Goal: Task Accomplishment & Management: Use online tool/utility

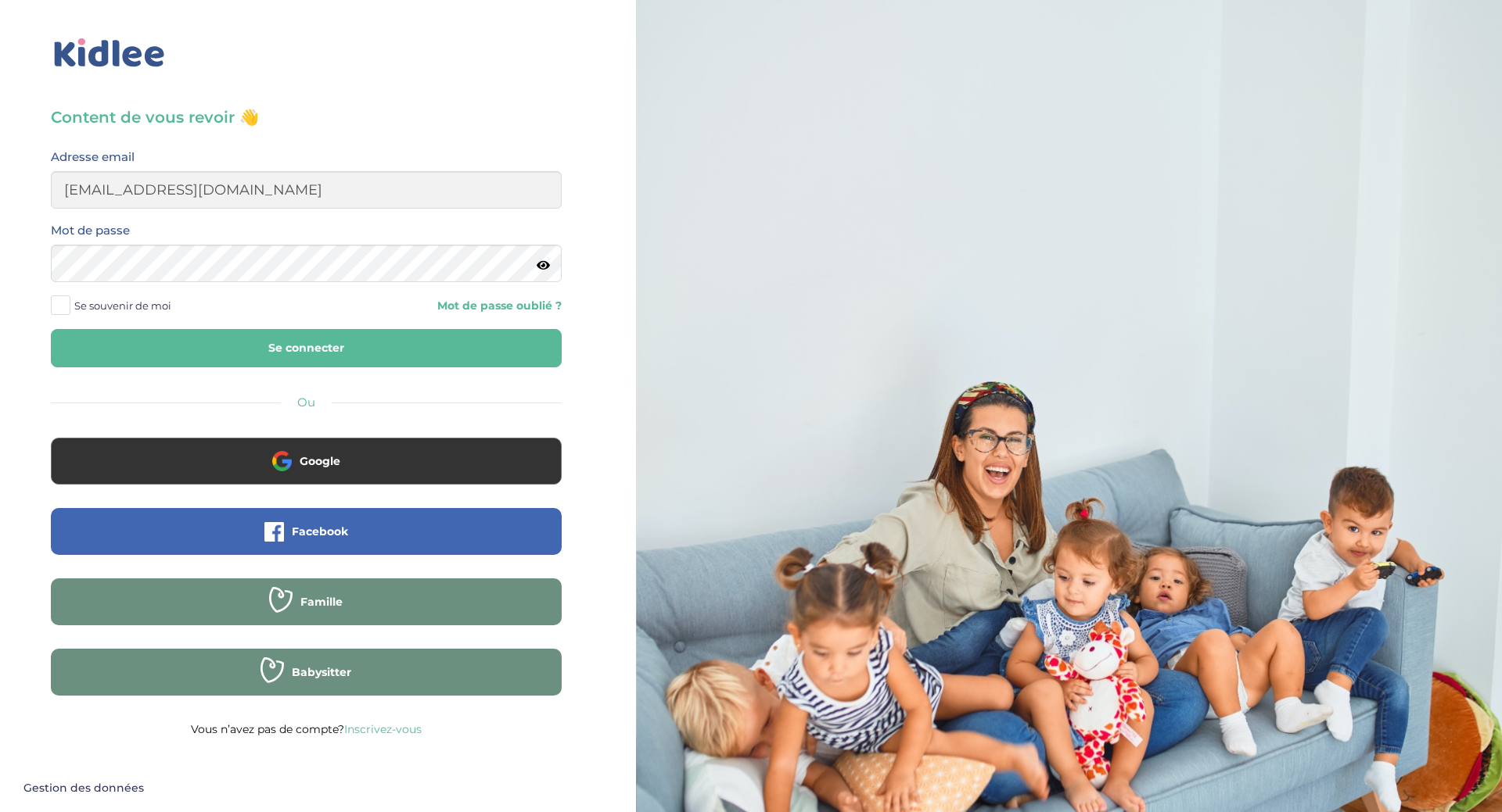
click at [334, 358] on button "Se connecter" at bounding box center [307, 348] width 511 height 39
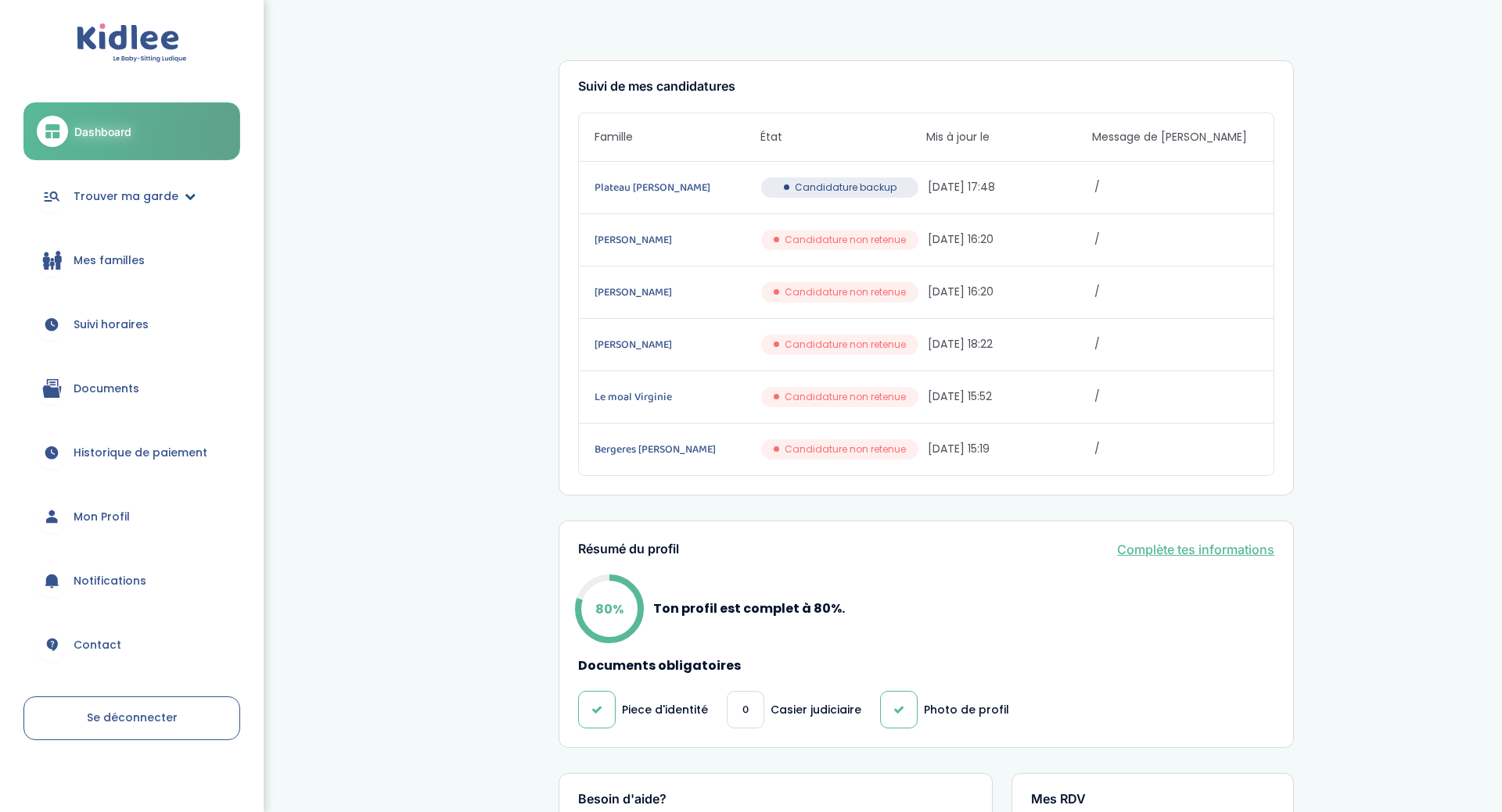
click at [98, 191] on span "Trouver ma garde" at bounding box center [125, 196] width 105 height 17
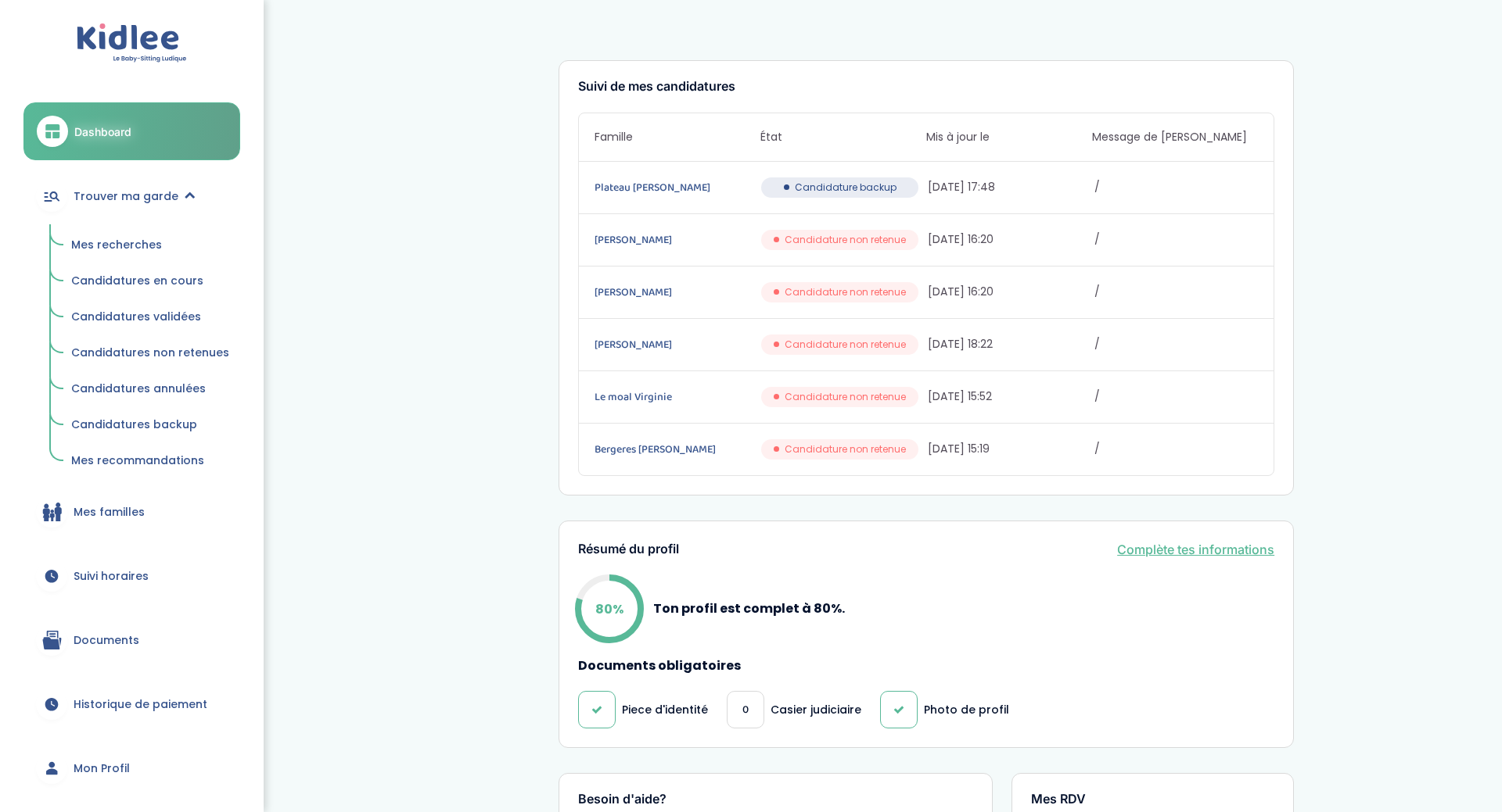
click at [837, 189] on span "Candidature backup" at bounding box center [846, 187] width 102 height 14
click at [727, 187] on link "Plateau Florence Ana" at bounding box center [675, 187] width 163 height 17
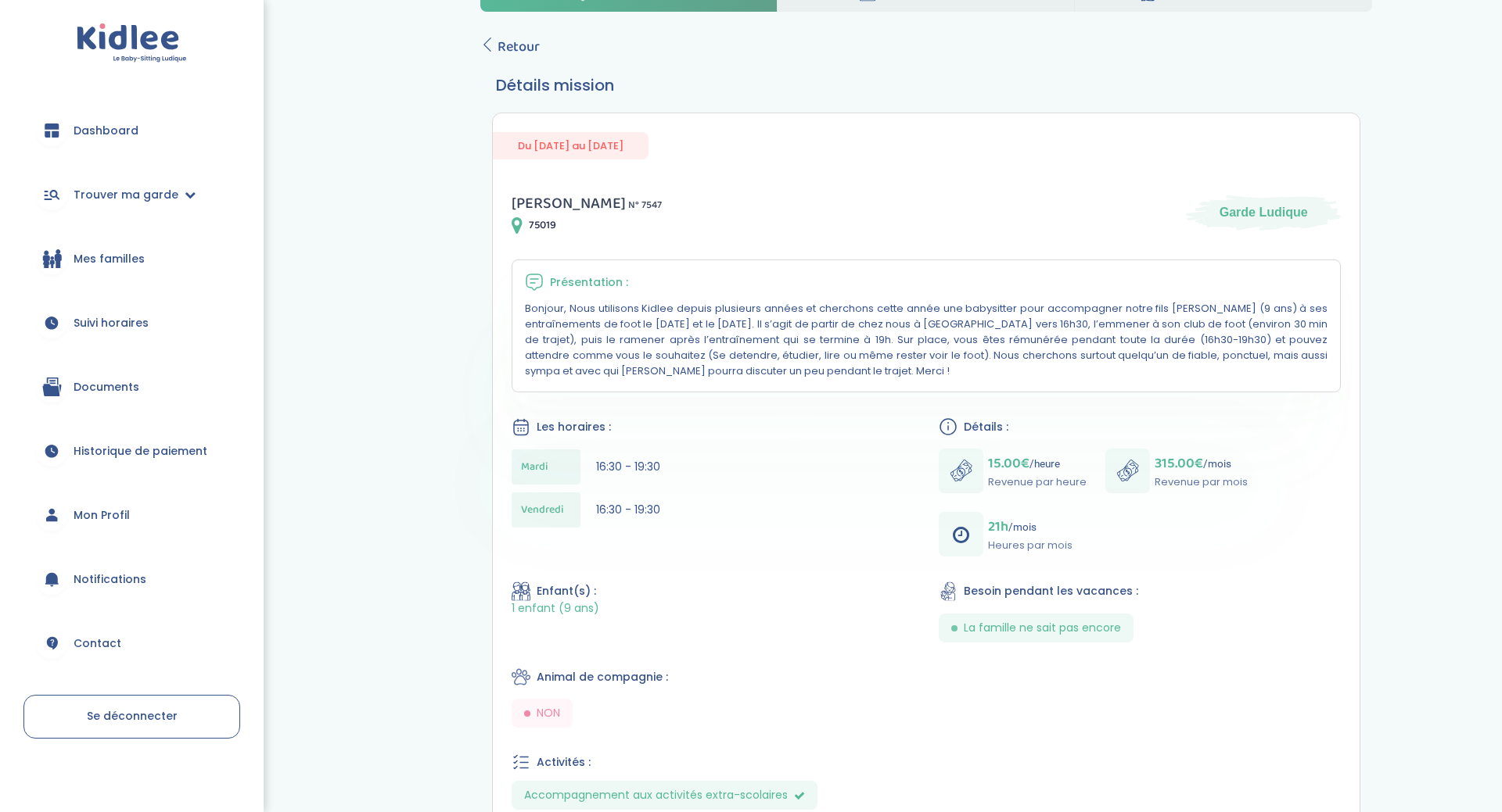
scroll to position [61, 0]
click at [178, 199] on link "Trouver ma garde" at bounding box center [132, 194] width 217 height 56
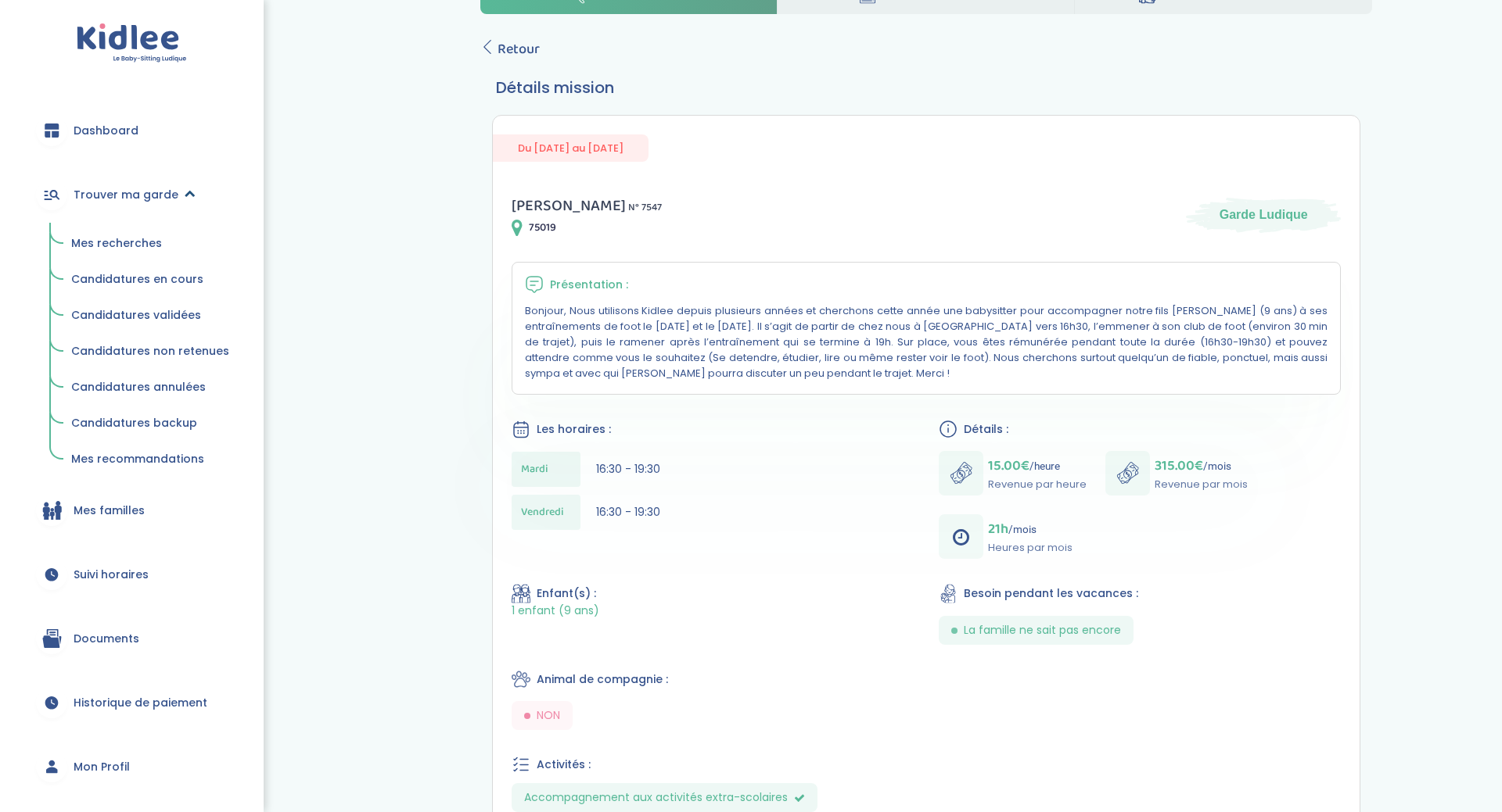
scroll to position [0, 0]
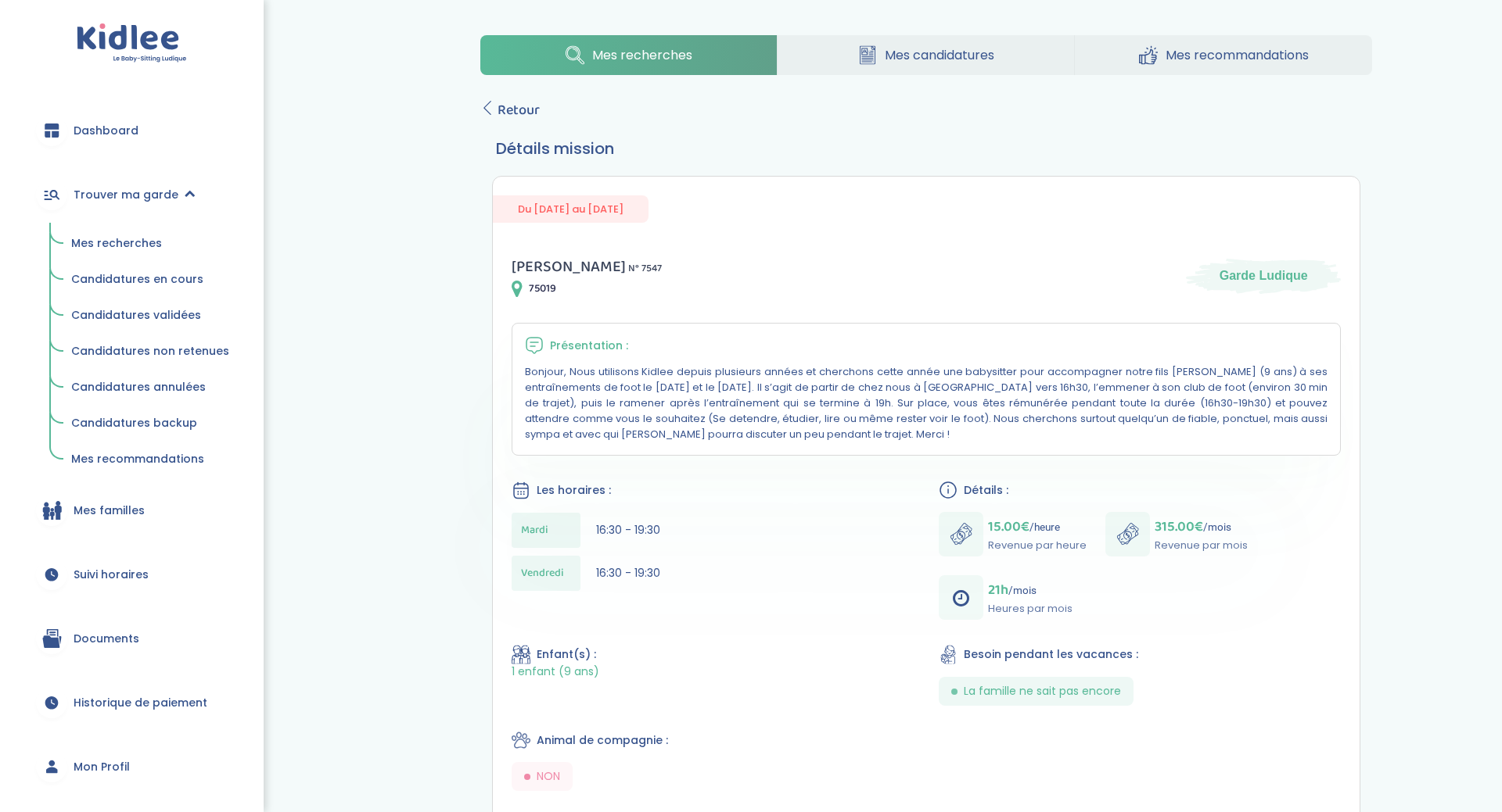
click at [84, 136] on span "Dashboard" at bounding box center [106, 131] width 65 height 17
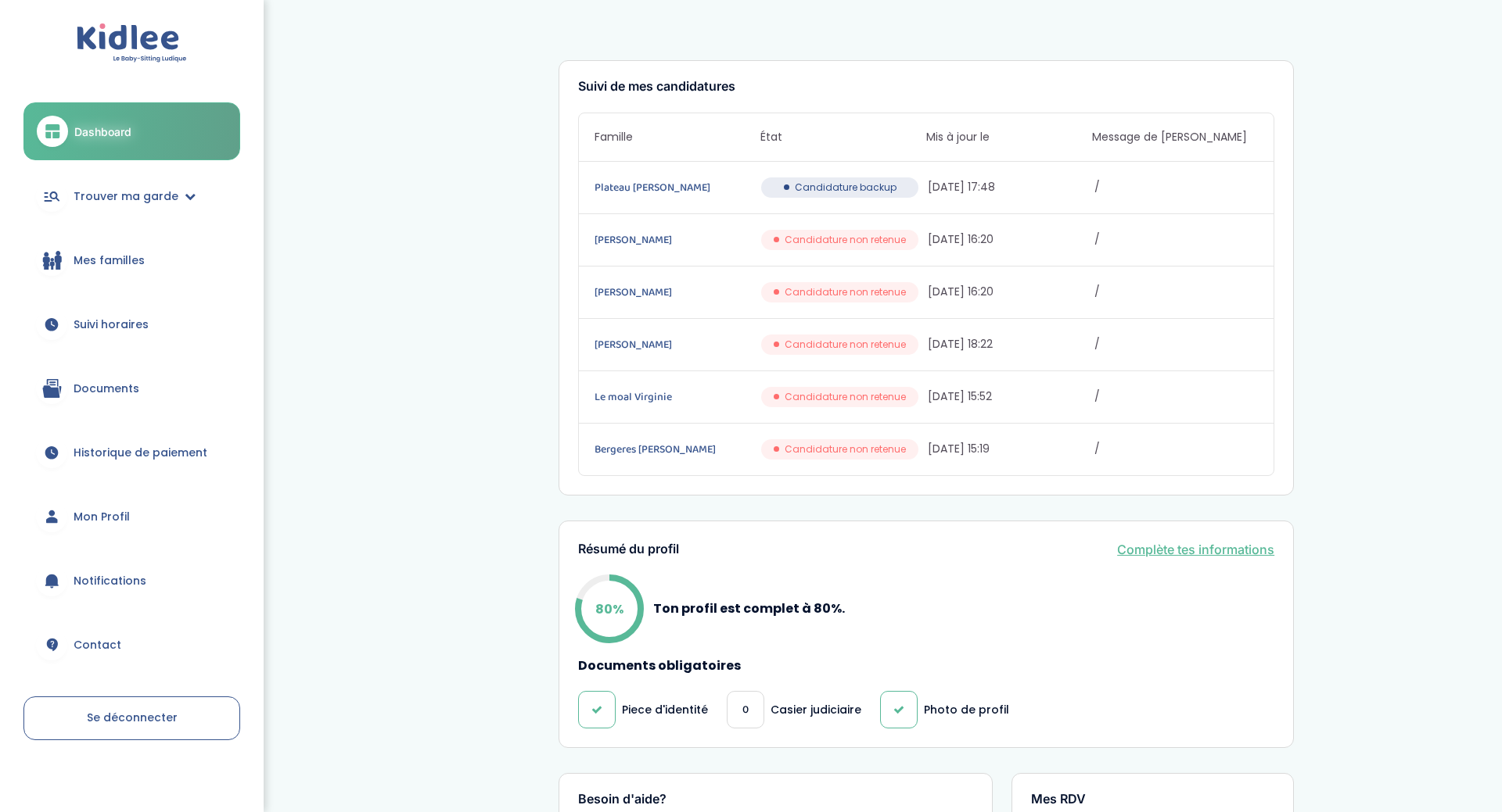
click at [102, 386] on span "Documents" at bounding box center [106, 388] width 65 height 17
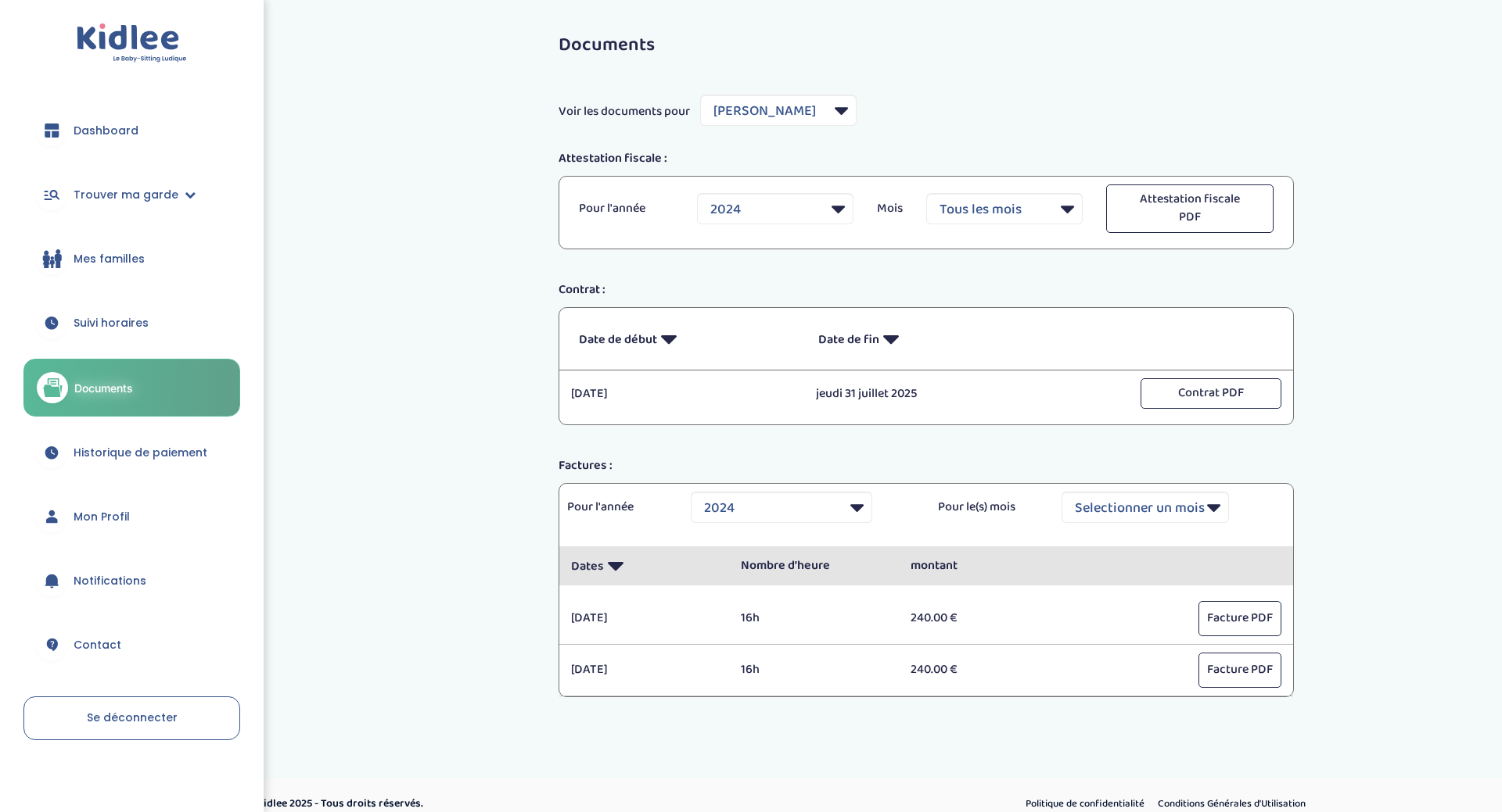
select select "5746"
select select "2024"
click at [127, 210] on link "Trouver ma garde" at bounding box center [132, 194] width 217 height 56
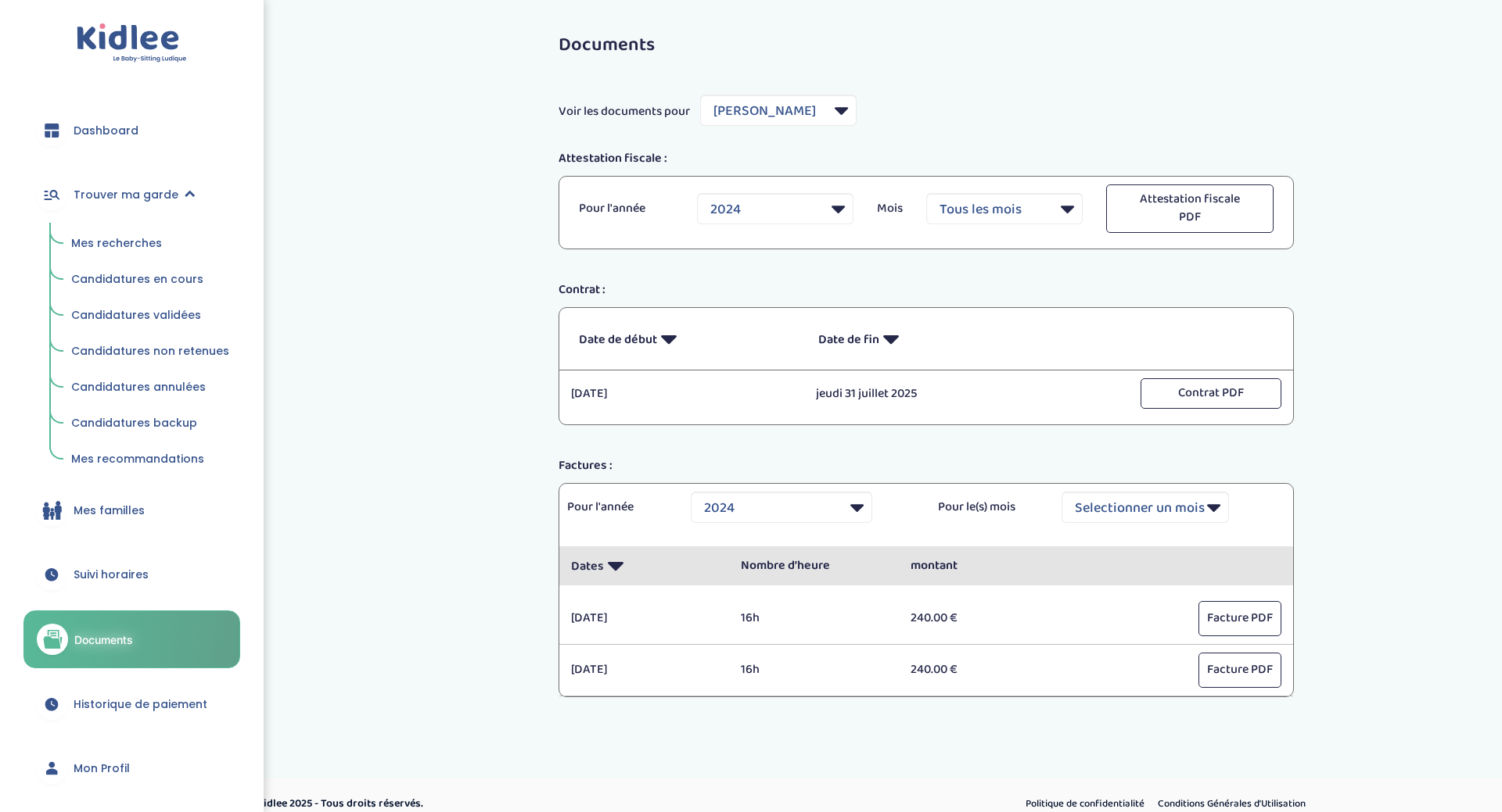
click at [288, 62] on div "Documents Voir les documents pour Filtrer par Famille [PERSON_NAME] Attestation…" at bounding box center [751, 382] width 1526 height 740
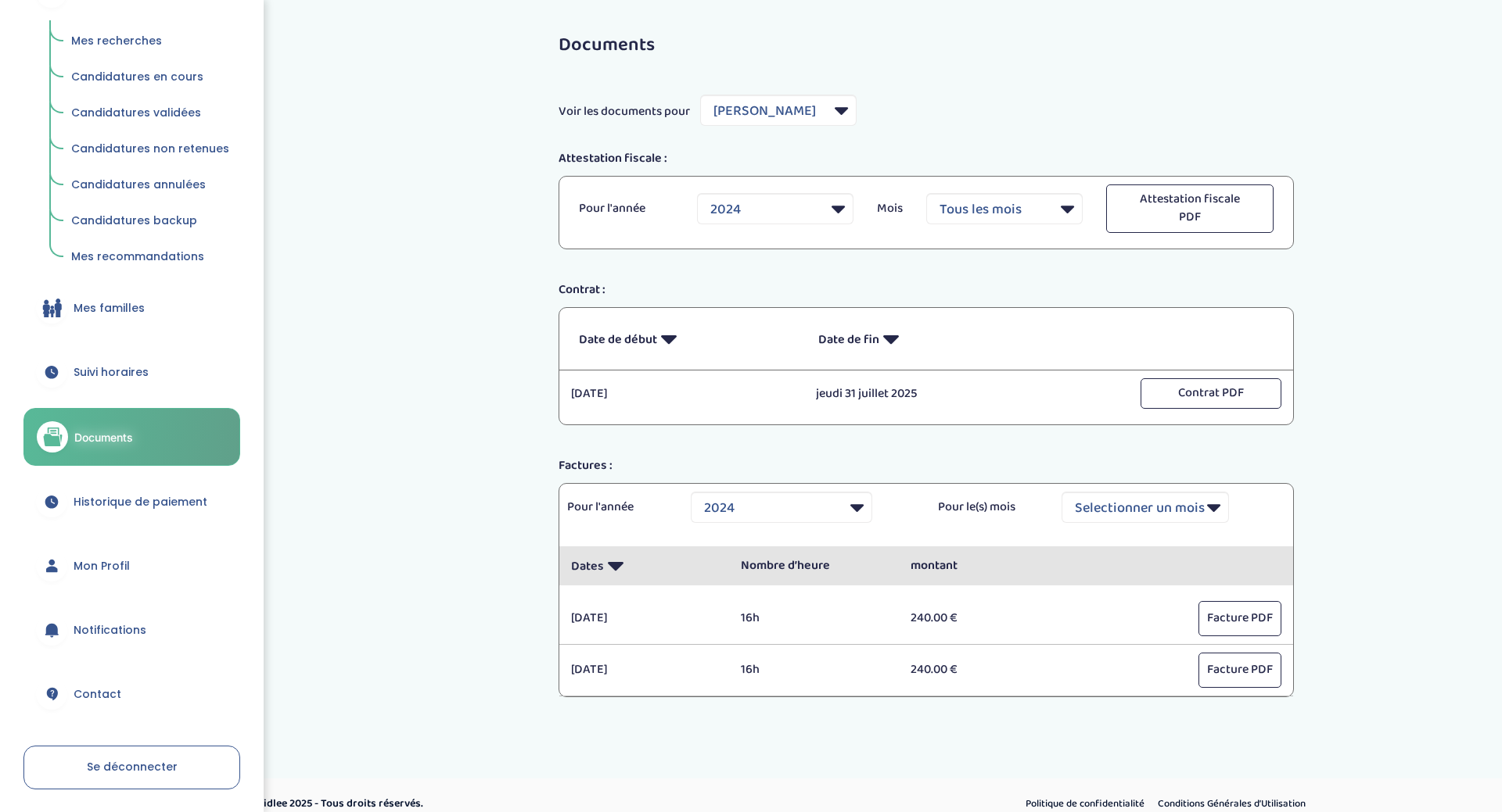
scroll to position [258, 0]
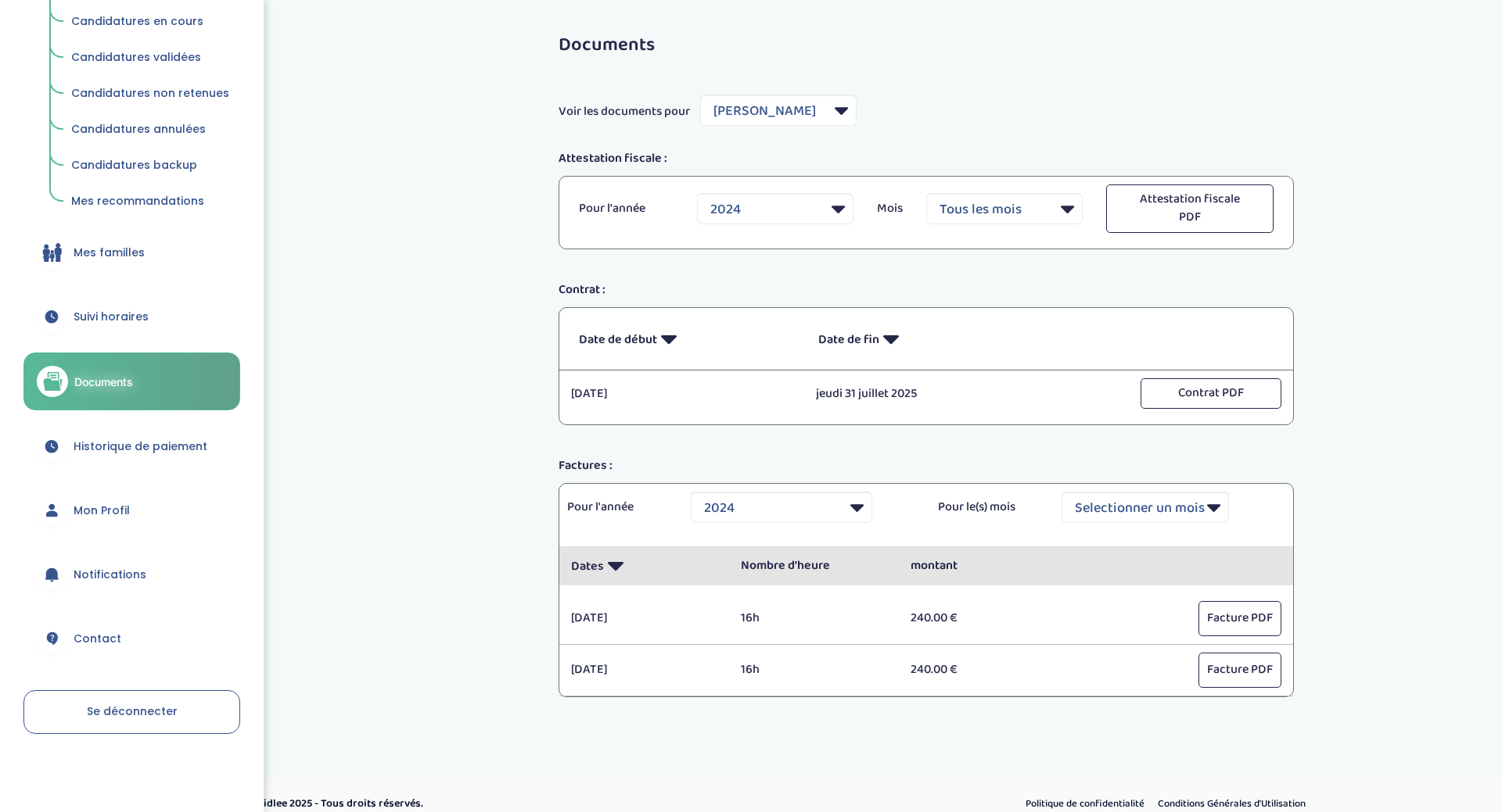
click at [329, 289] on div "Documents Voir les documents pour Filtrer par Famille Thibaut Elise Attestation…" at bounding box center [910, 382] width 1206 height 740
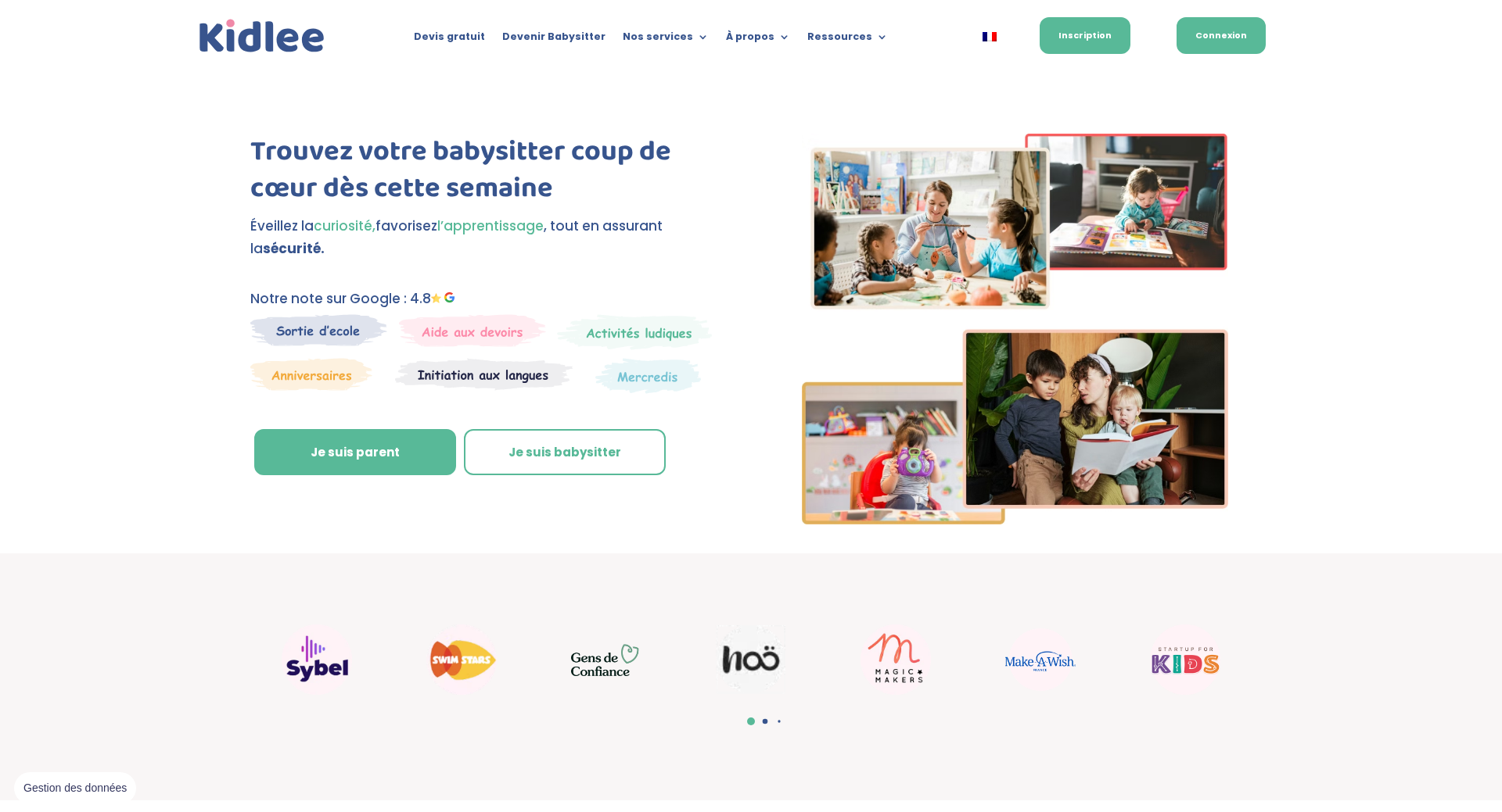
click at [1240, 39] on link "Connexion" at bounding box center [1221, 35] width 89 height 37
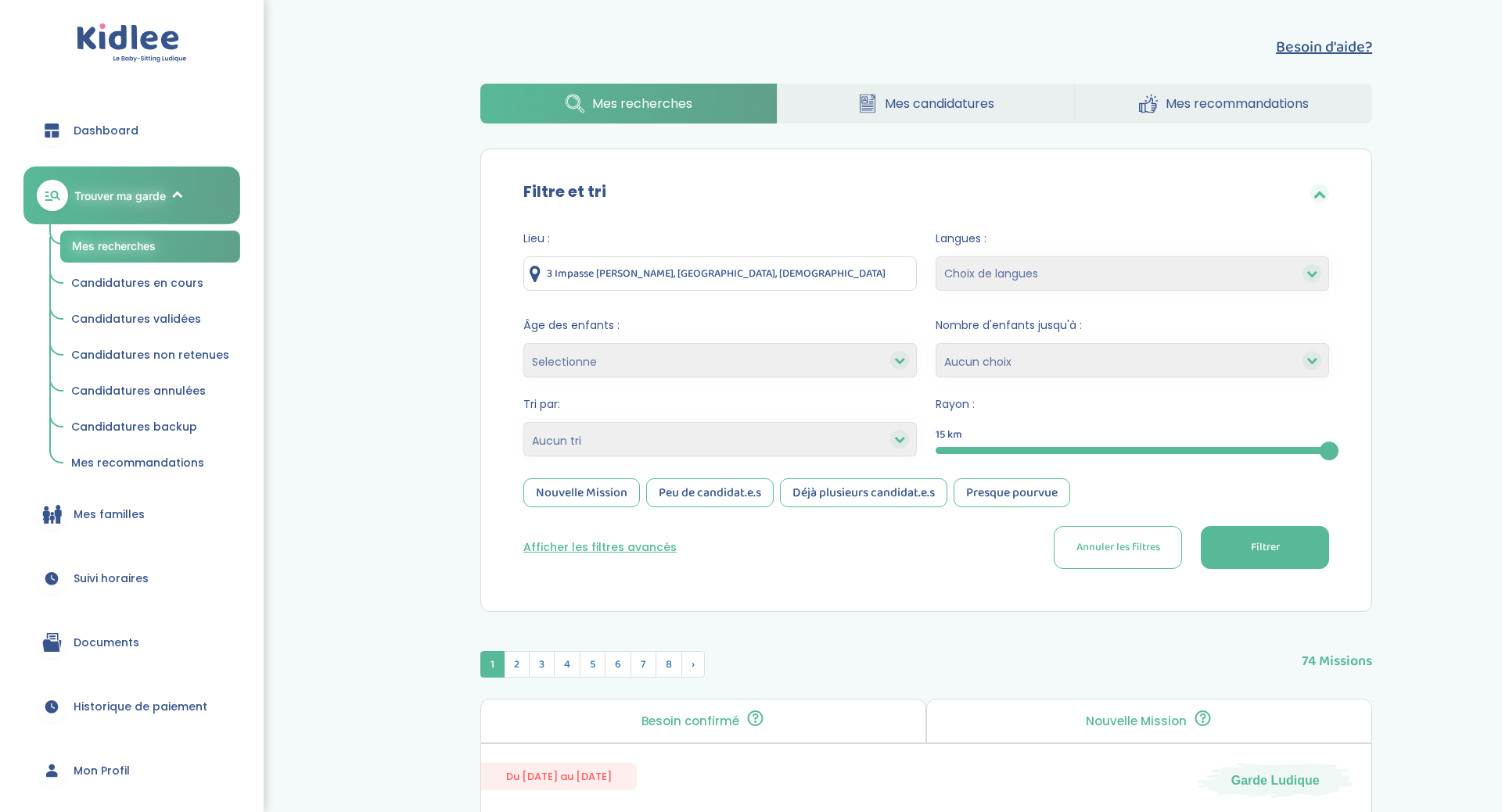
click at [523, 422] on select "Heures par semaine (croissant) Heures par semaine (décroissant) Date de démarra…" at bounding box center [719, 439] width 393 height 35
click at [602, 547] on button "Afficher les filtres avancés" at bounding box center [600, 547] width 154 height 17
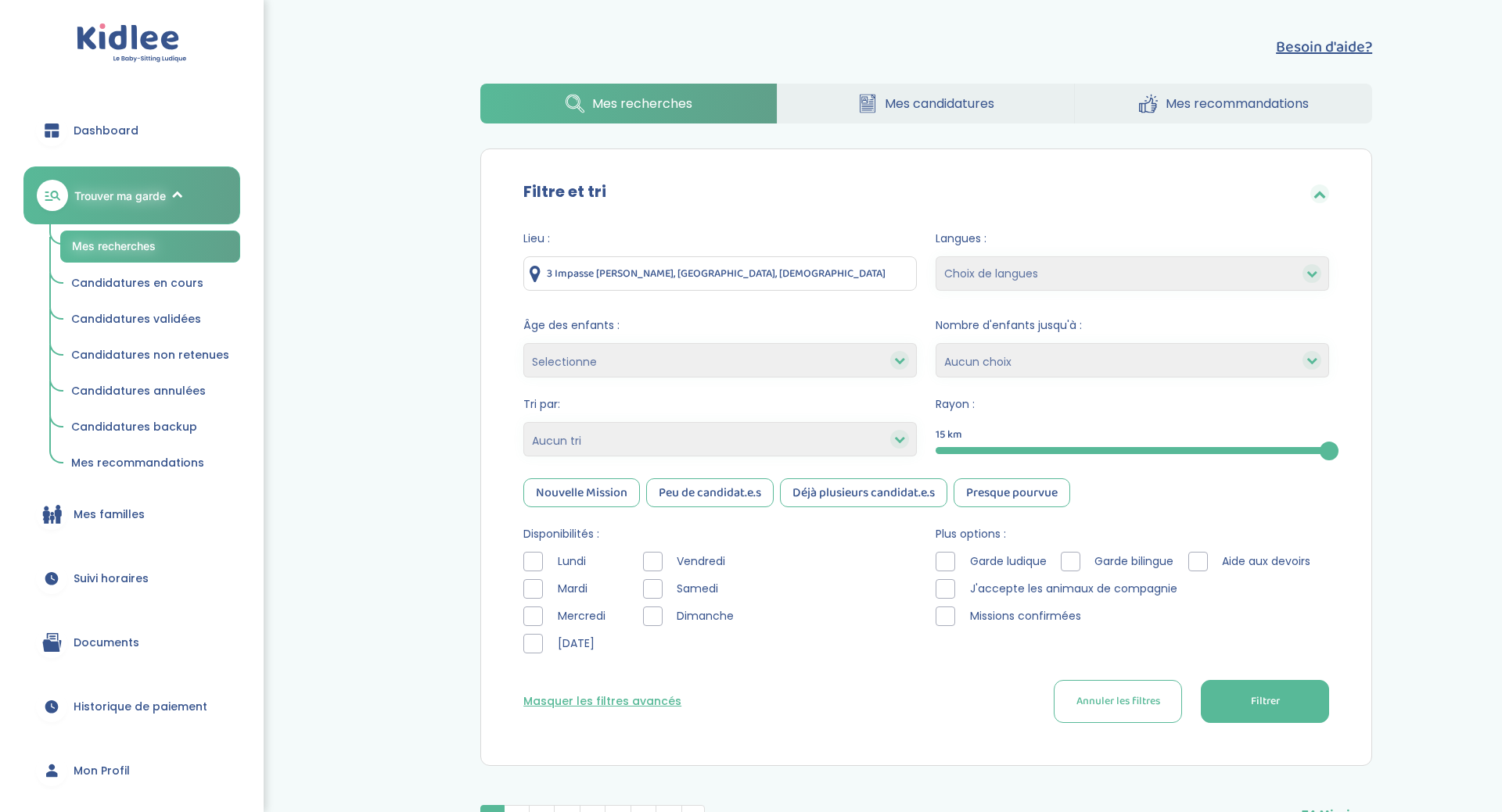
click at [534, 642] on div at bounding box center [533, 643] width 20 height 20
click at [534, 636] on div at bounding box center [533, 643] width 20 height 20
click at [526, 613] on div at bounding box center [533, 616] width 20 height 20
click at [650, 560] on div at bounding box center [652, 562] width 20 height 20
click at [1201, 714] on button "Filtrer" at bounding box center [1265, 702] width 128 height 43
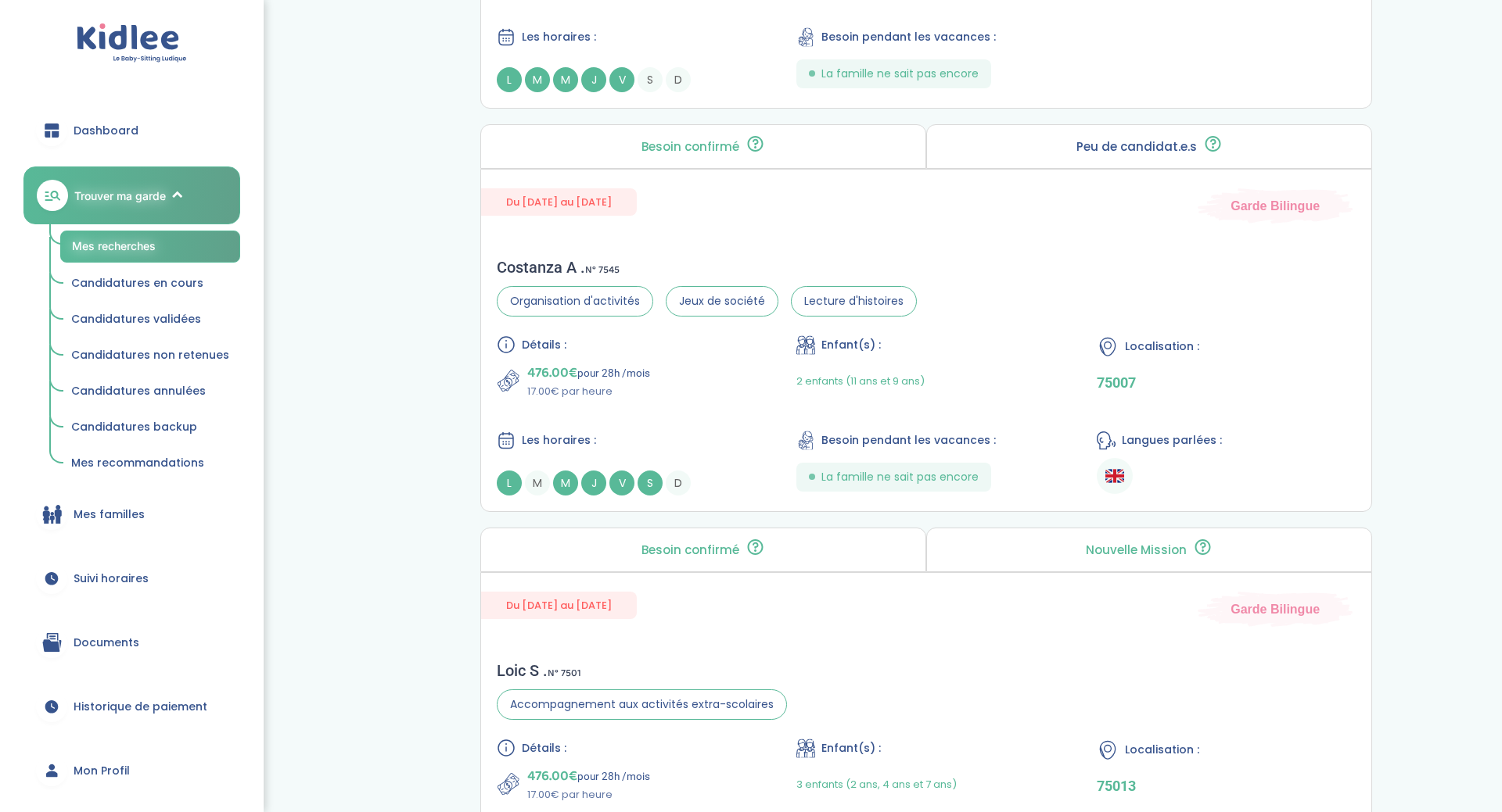
scroll to position [4286, 0]
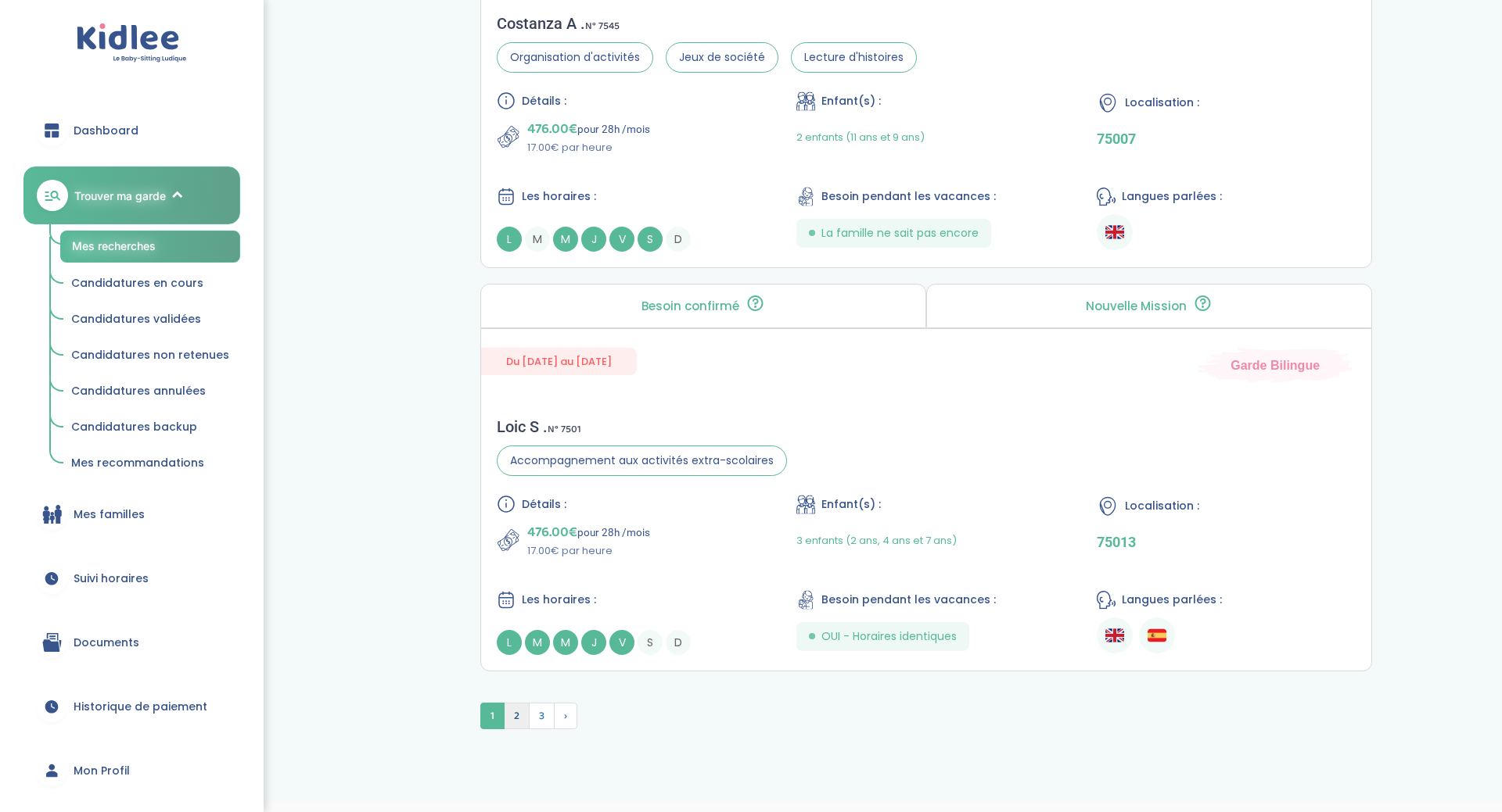
click at [515, 703] on span "2" at bounding box center [516, 716] width 26 height 27
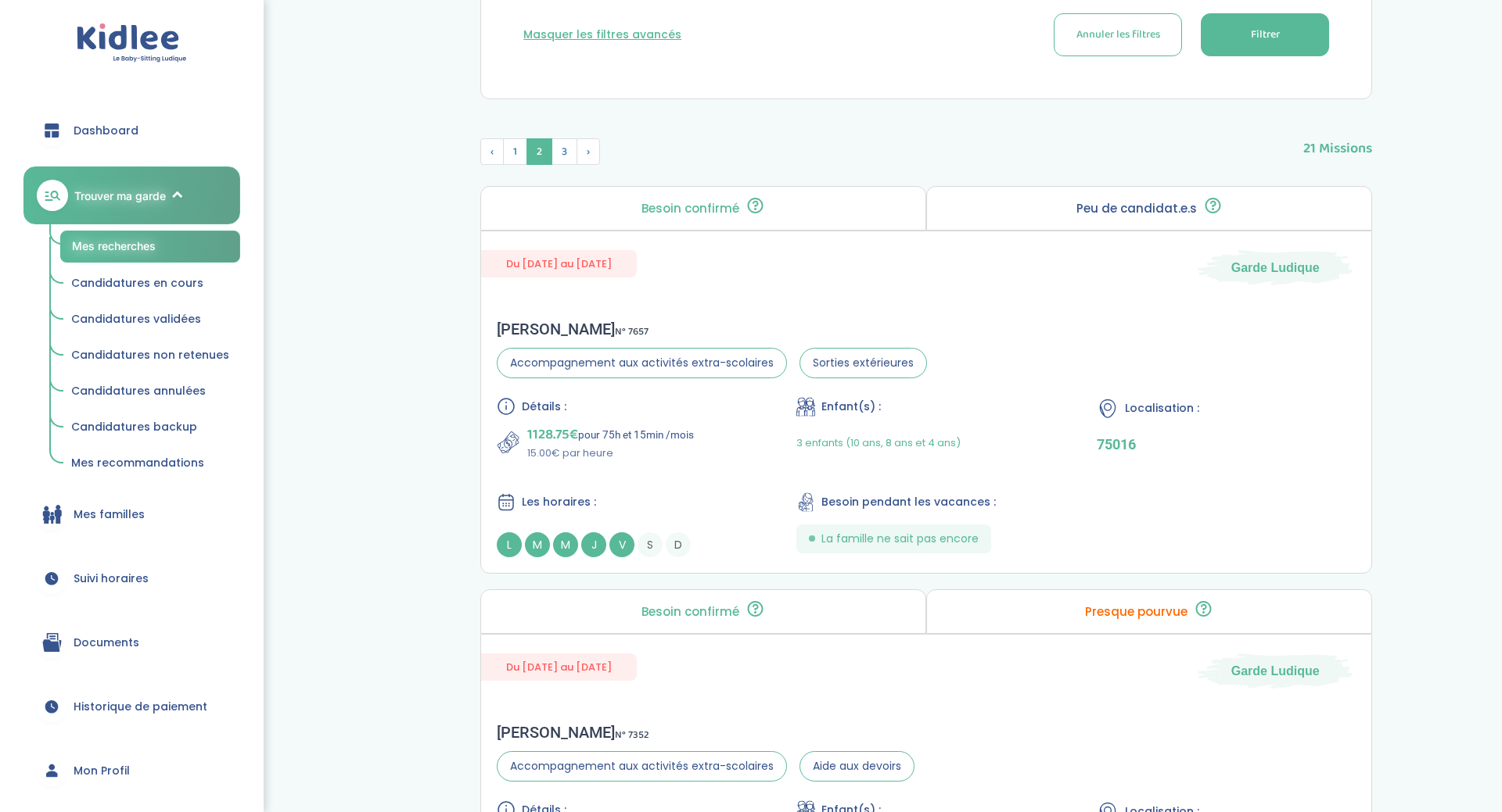
scroll to position [588, 0]
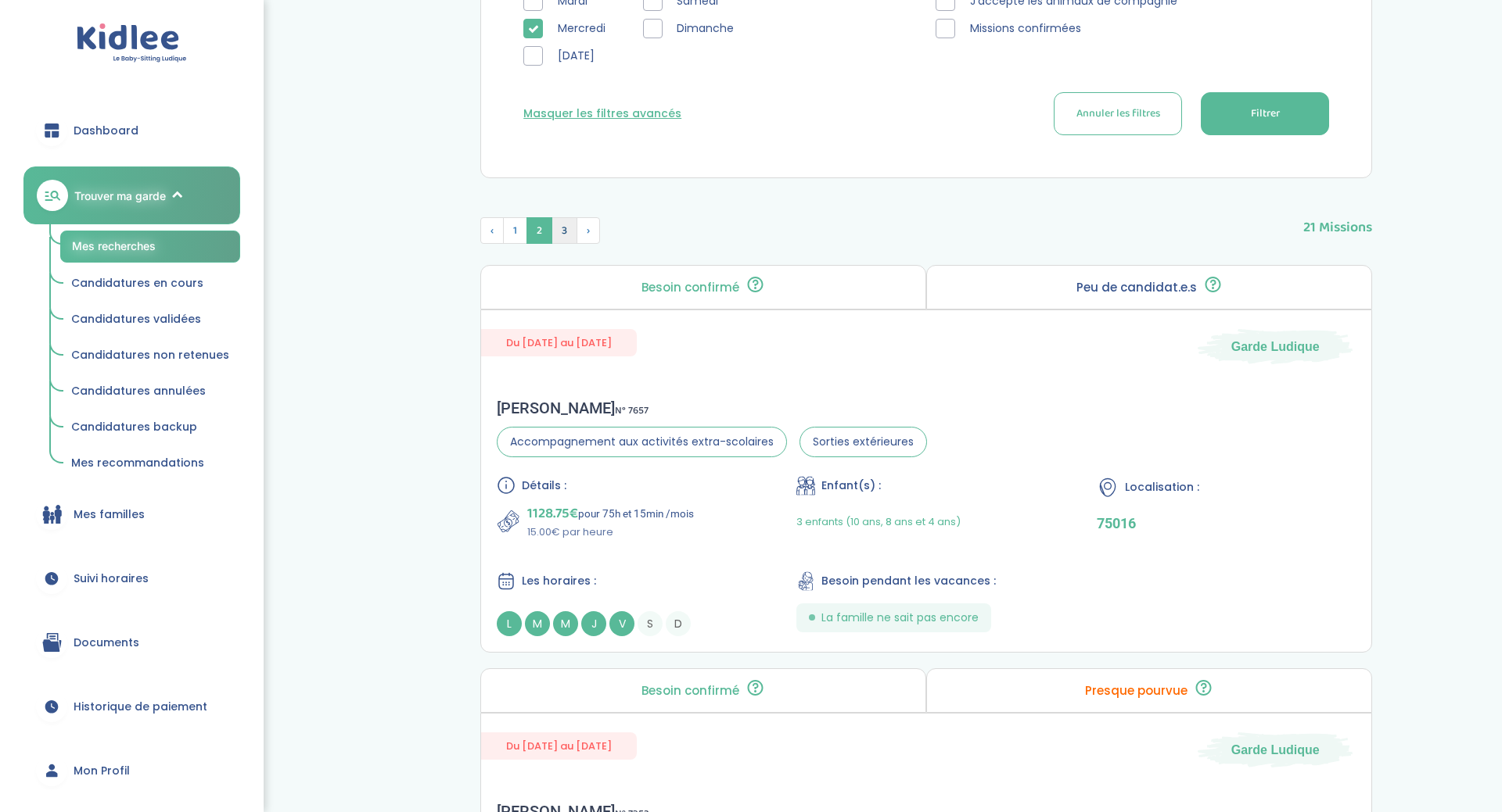
click at [563, 231] on span "3" at bounding box center [564, 231] width 26 height 27
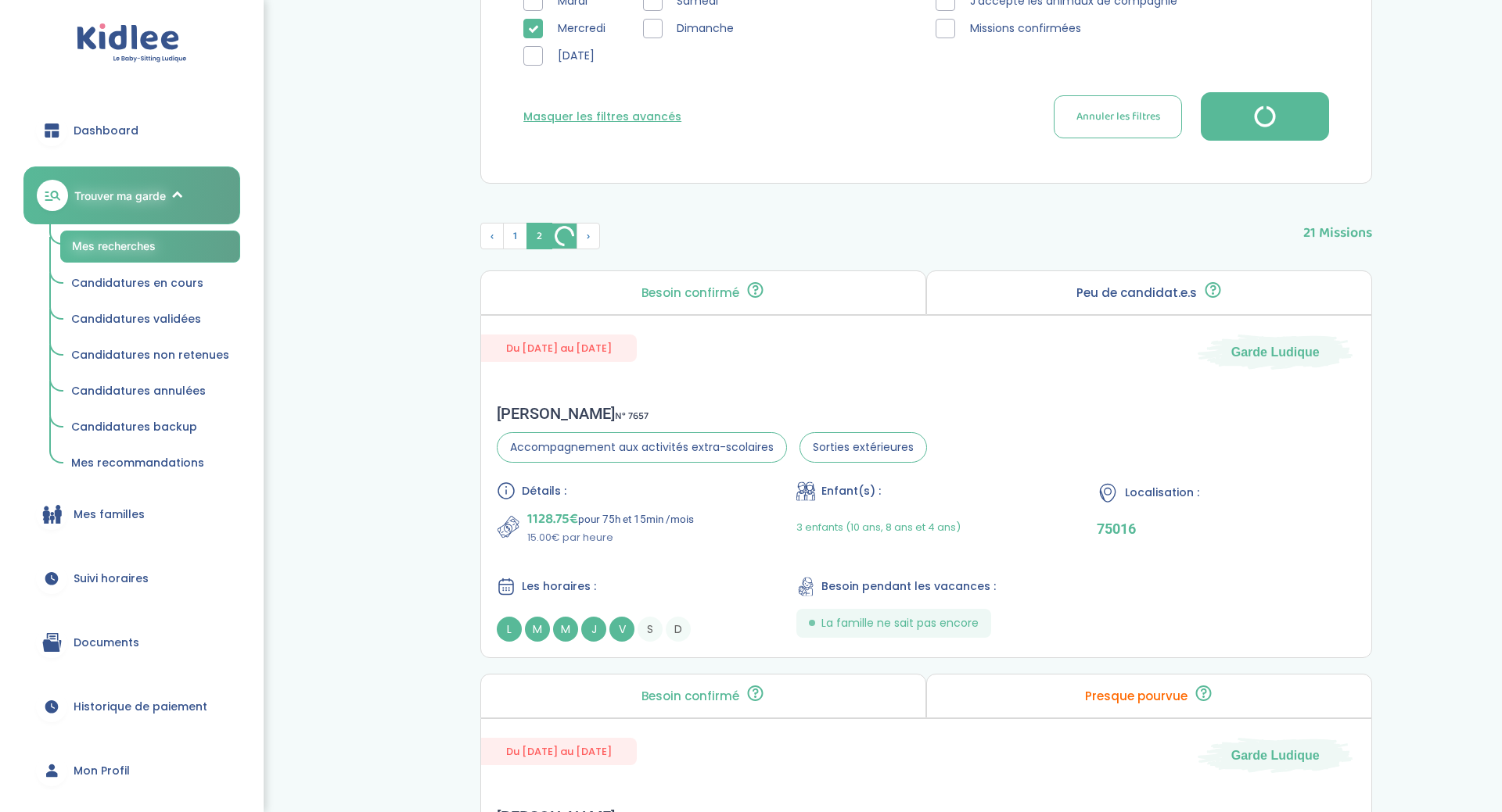
scroll to position [569, 0]
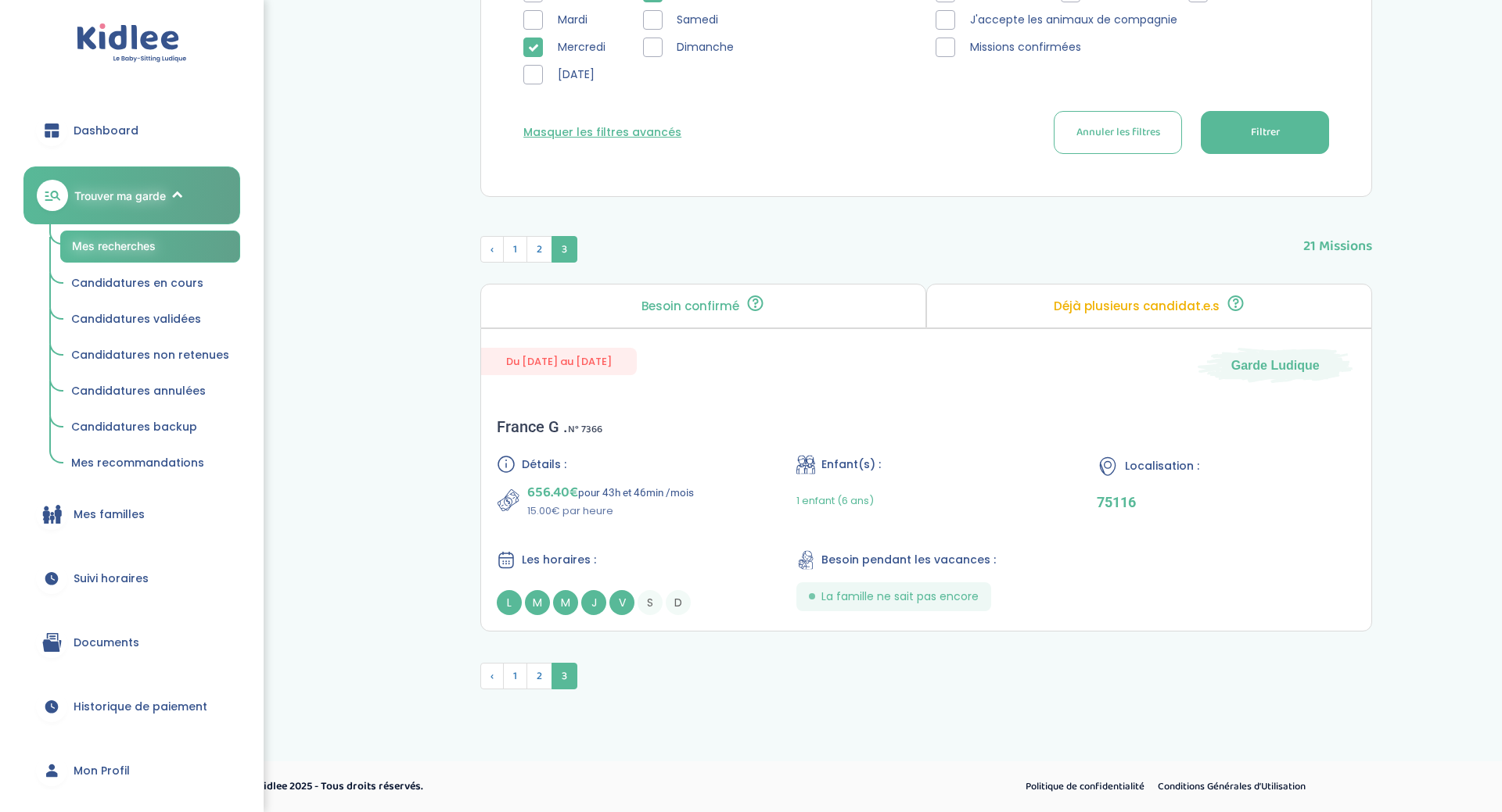
click at [587, 241] on div "‹ 1 2 3 21 Missions Besoin confirmé Un conseiller [PERSON_NAME] a confirmé le b…" at bounding box center [927, 465] width 892 height 490
click at [549, 241] on span "2" at bounding box center [539, 250] width 26 height 27
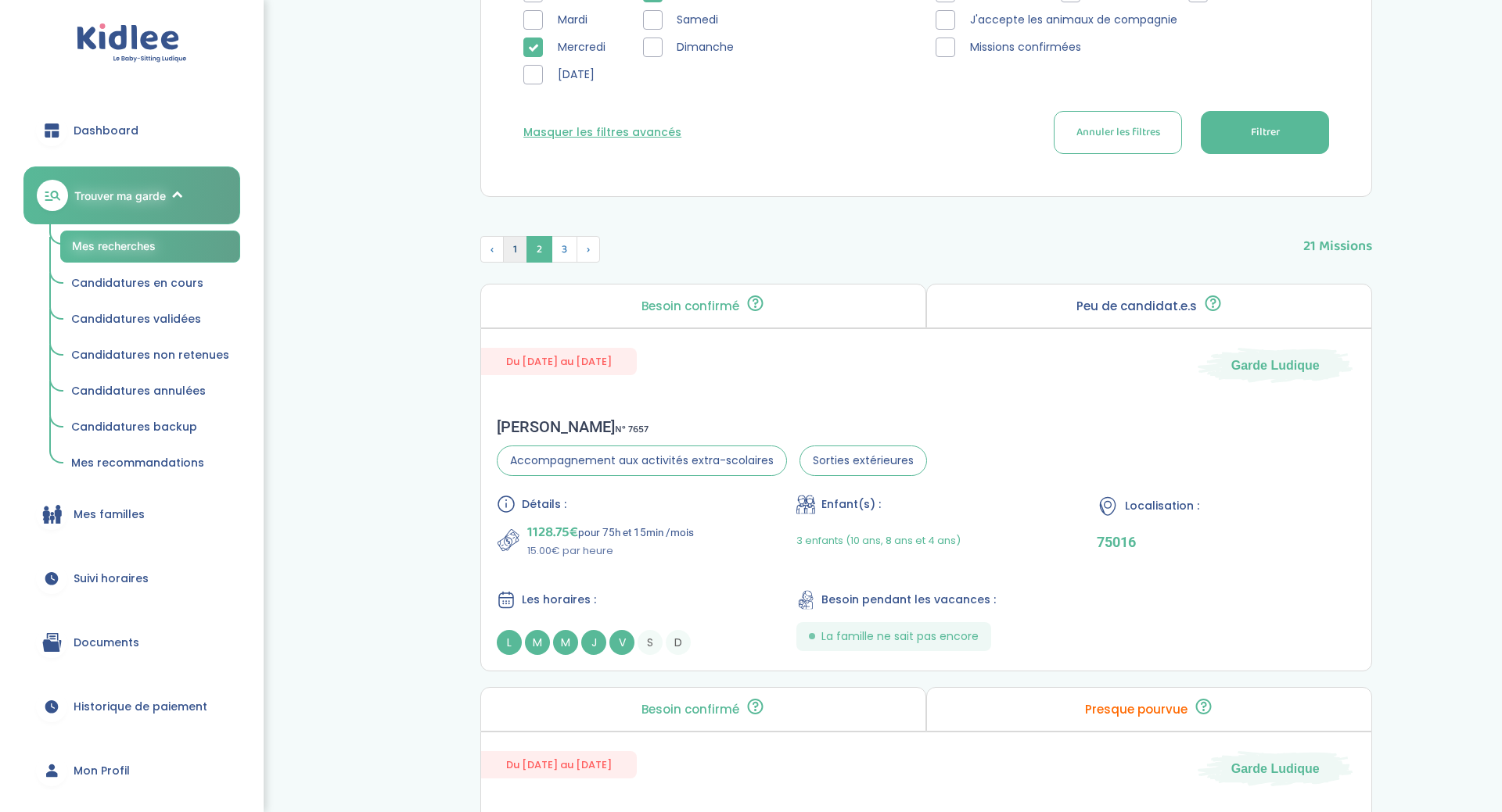
click at [519, 257] on span "1" at bounding box center [515, 250] width 24 height 27
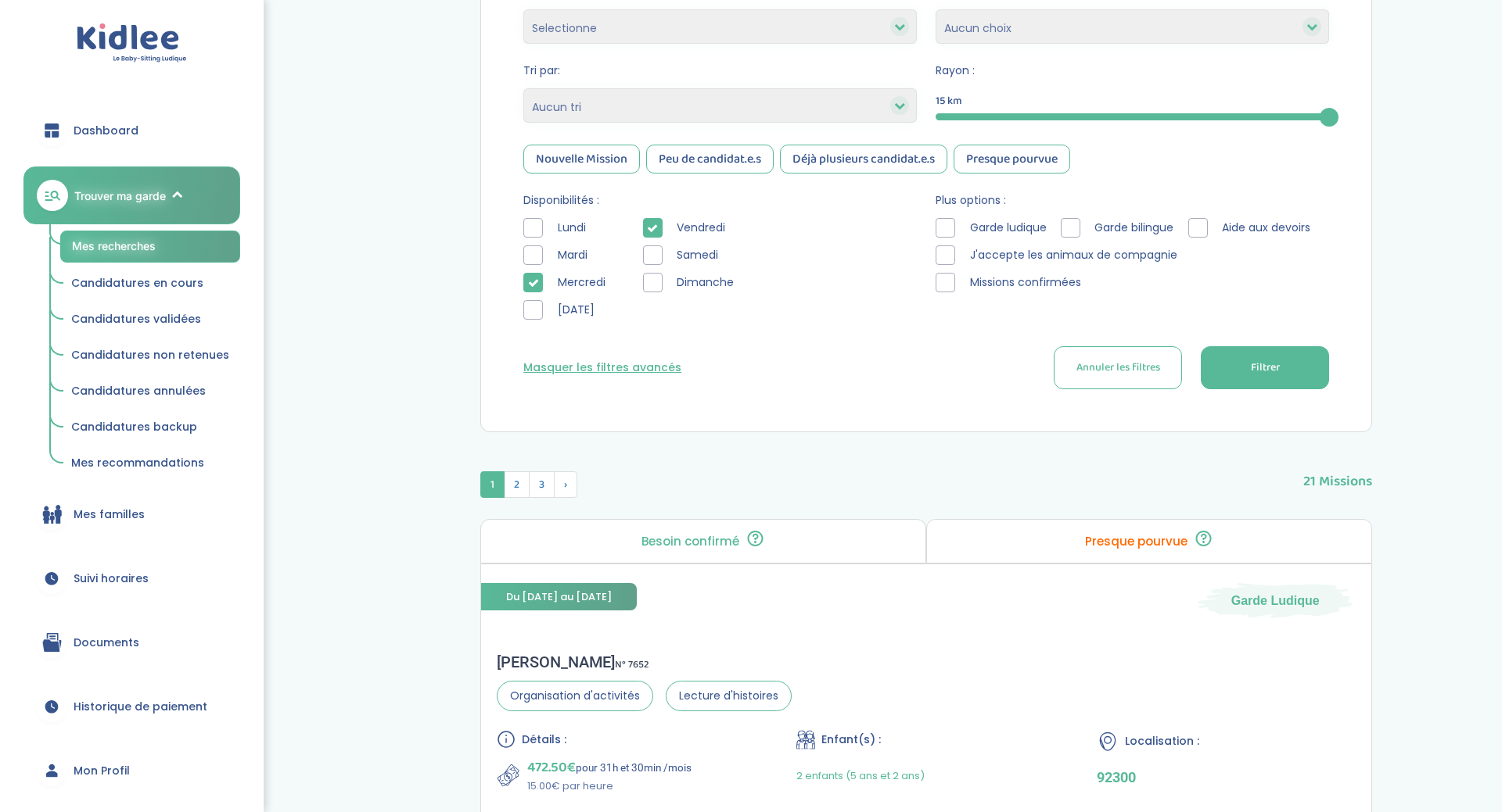
scroll to position [279, 0]
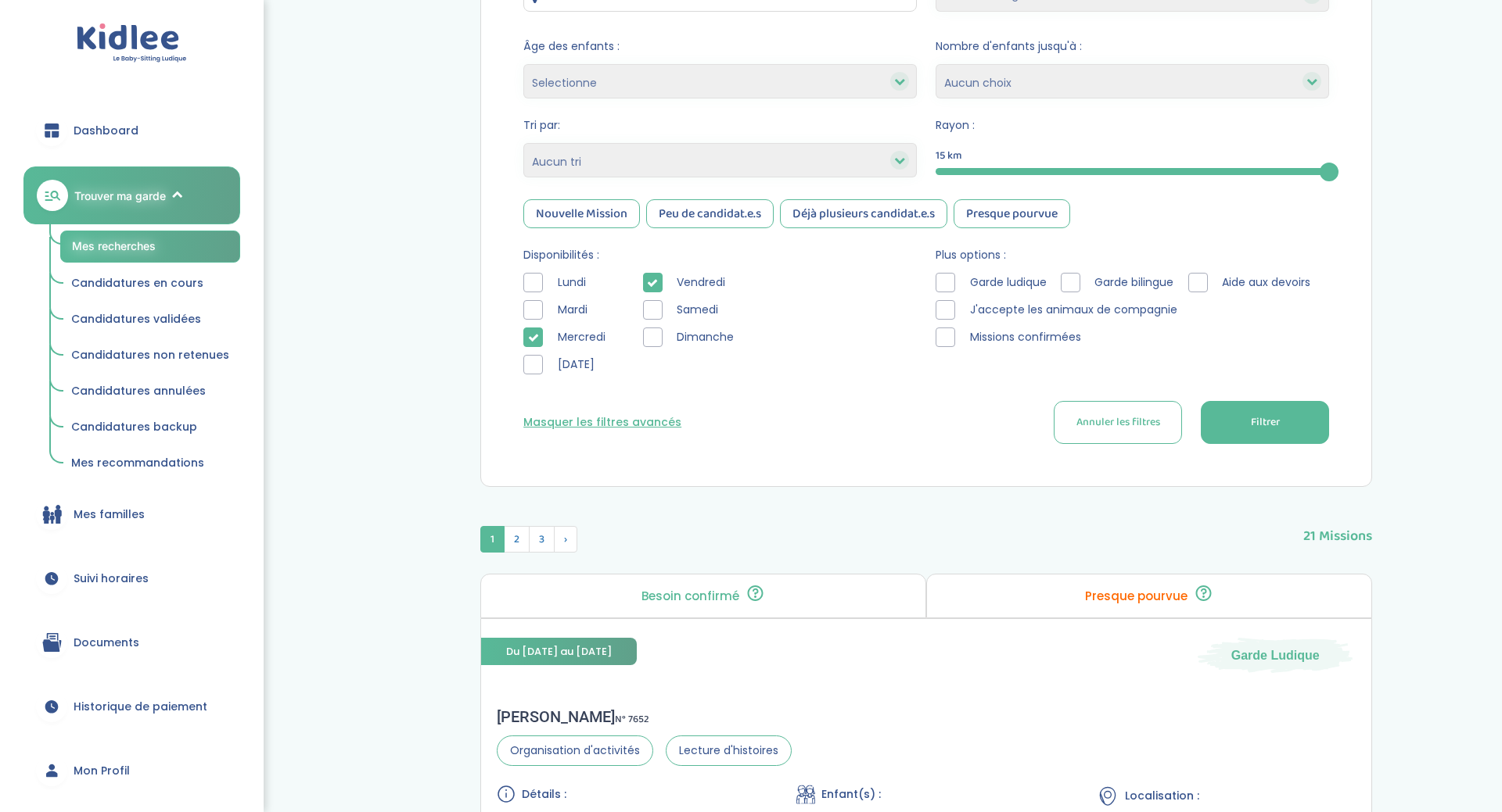
click at [654, 287] on icon at bounding box center [652, 283] width 11 height 11
click at [1209, 419] on button "Filtrer" at bounding box center [1265, 422] width 128 height 43
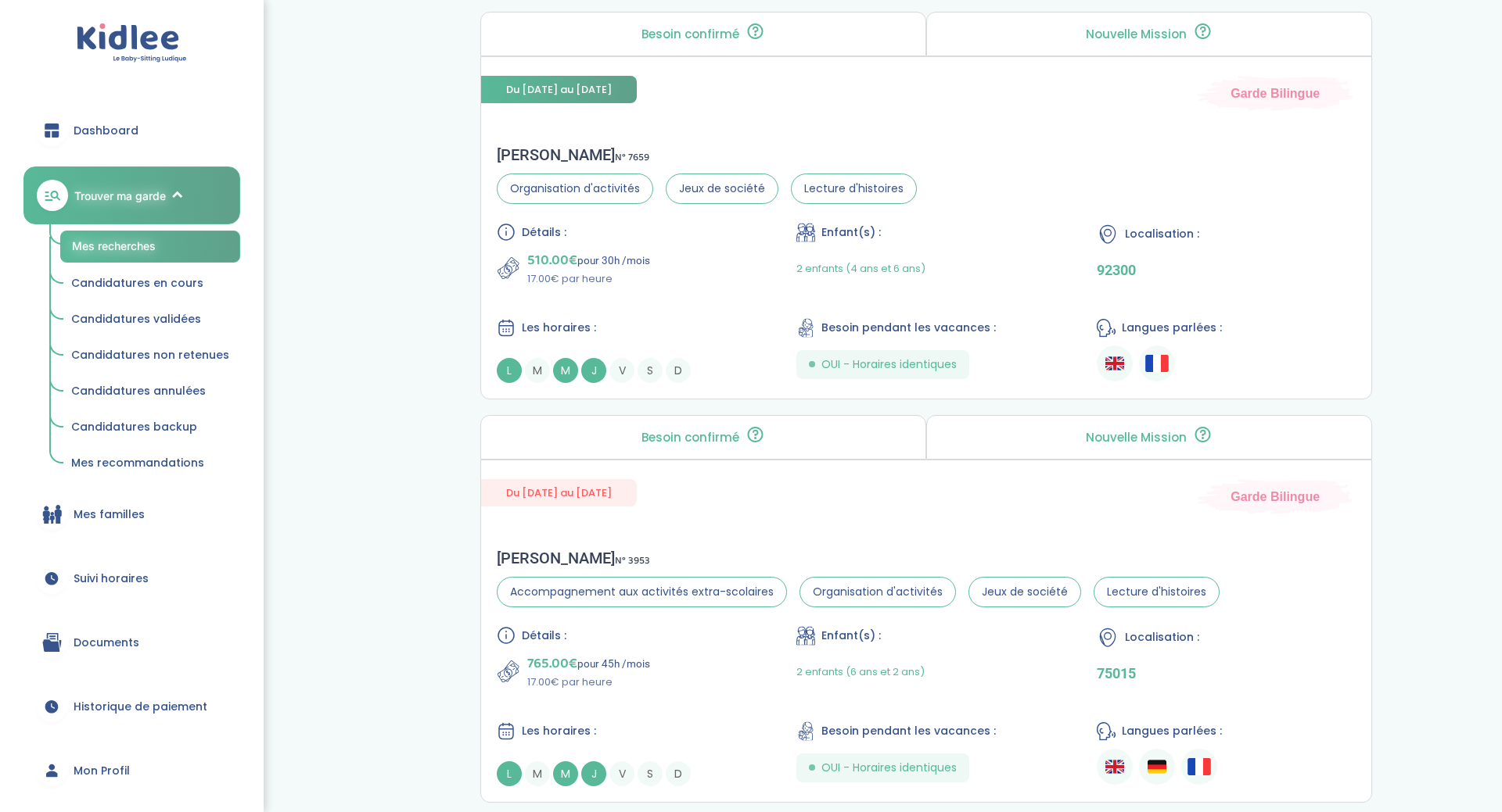
scroll to position [4286, 0]
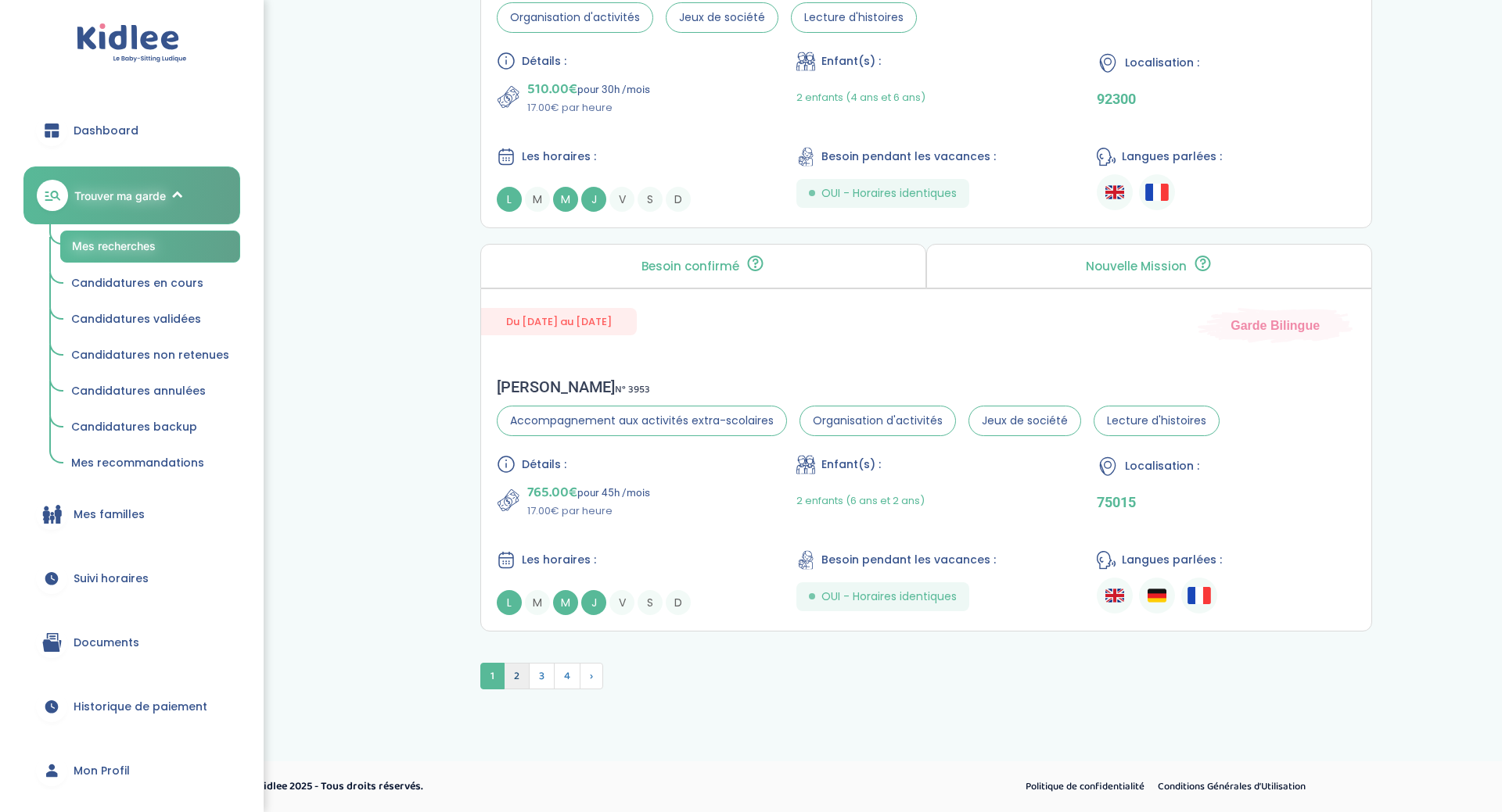
click at [516, 669] on span "2" at bounding box center [516, 677] width 26 height 27
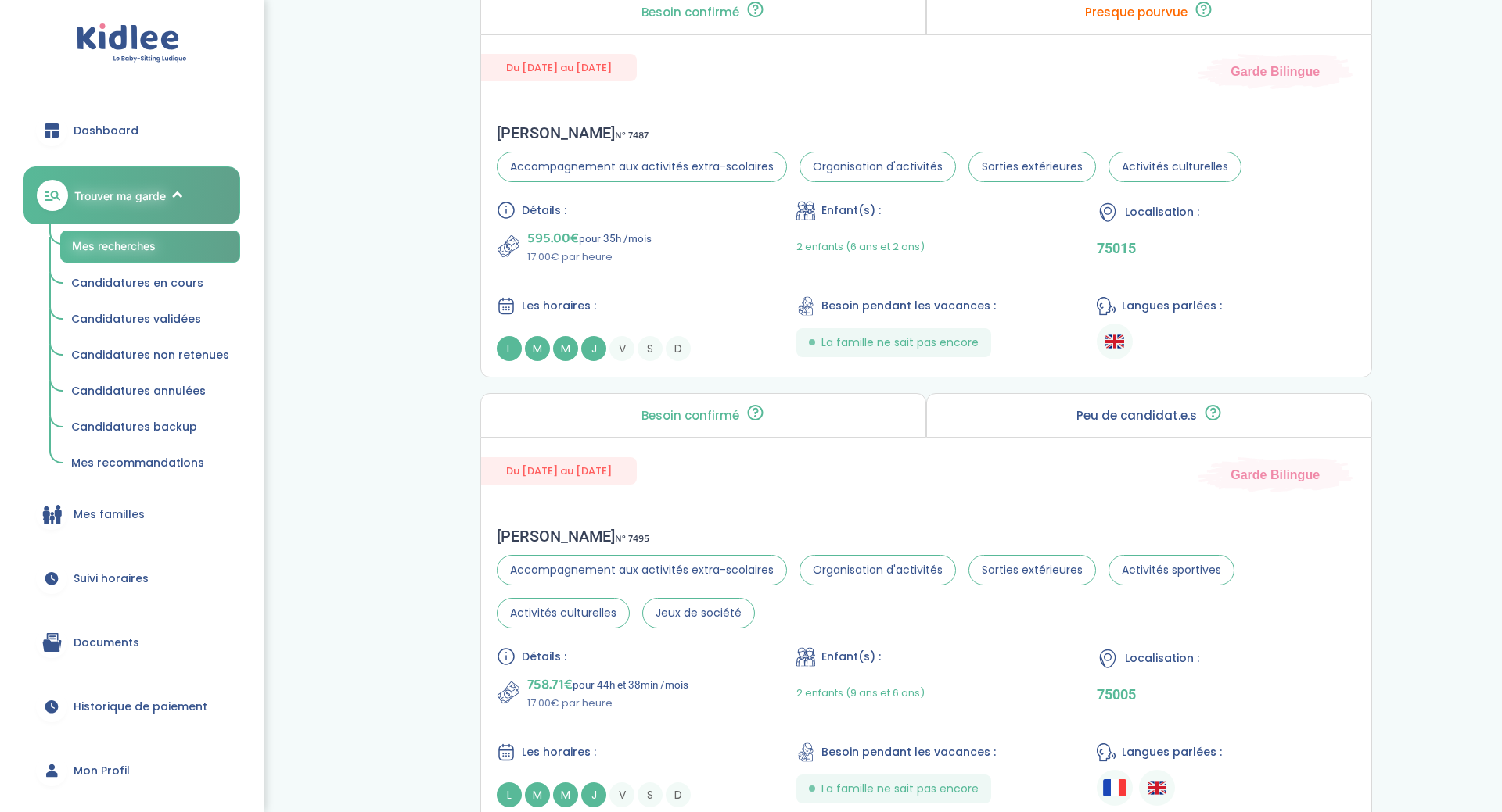
scroll to position [2861, 0]
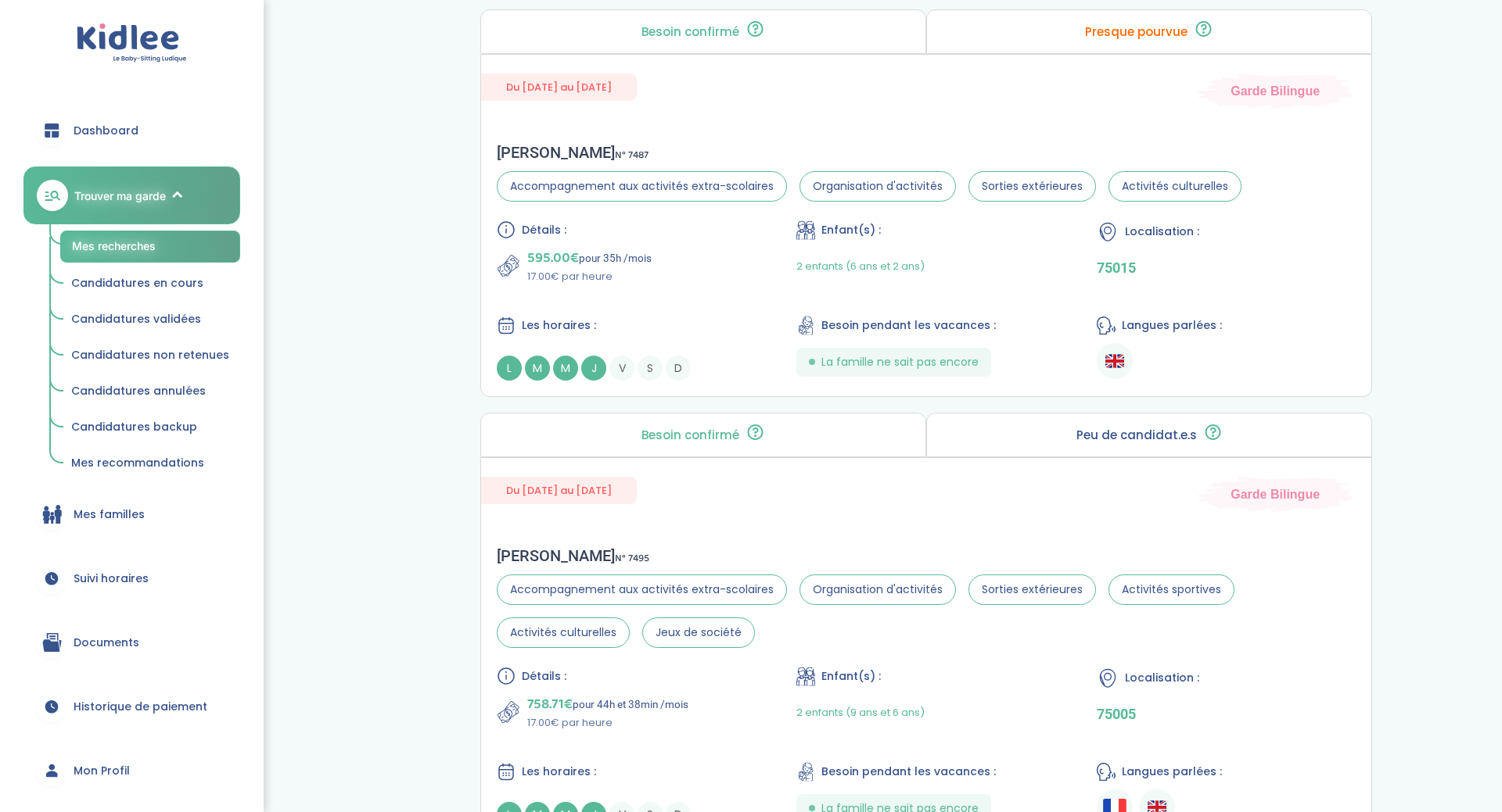
drag, startPoint x: 1501, startPoint y: 730, endPoint x: 1501, endPoint y: 421, distance: 309.0
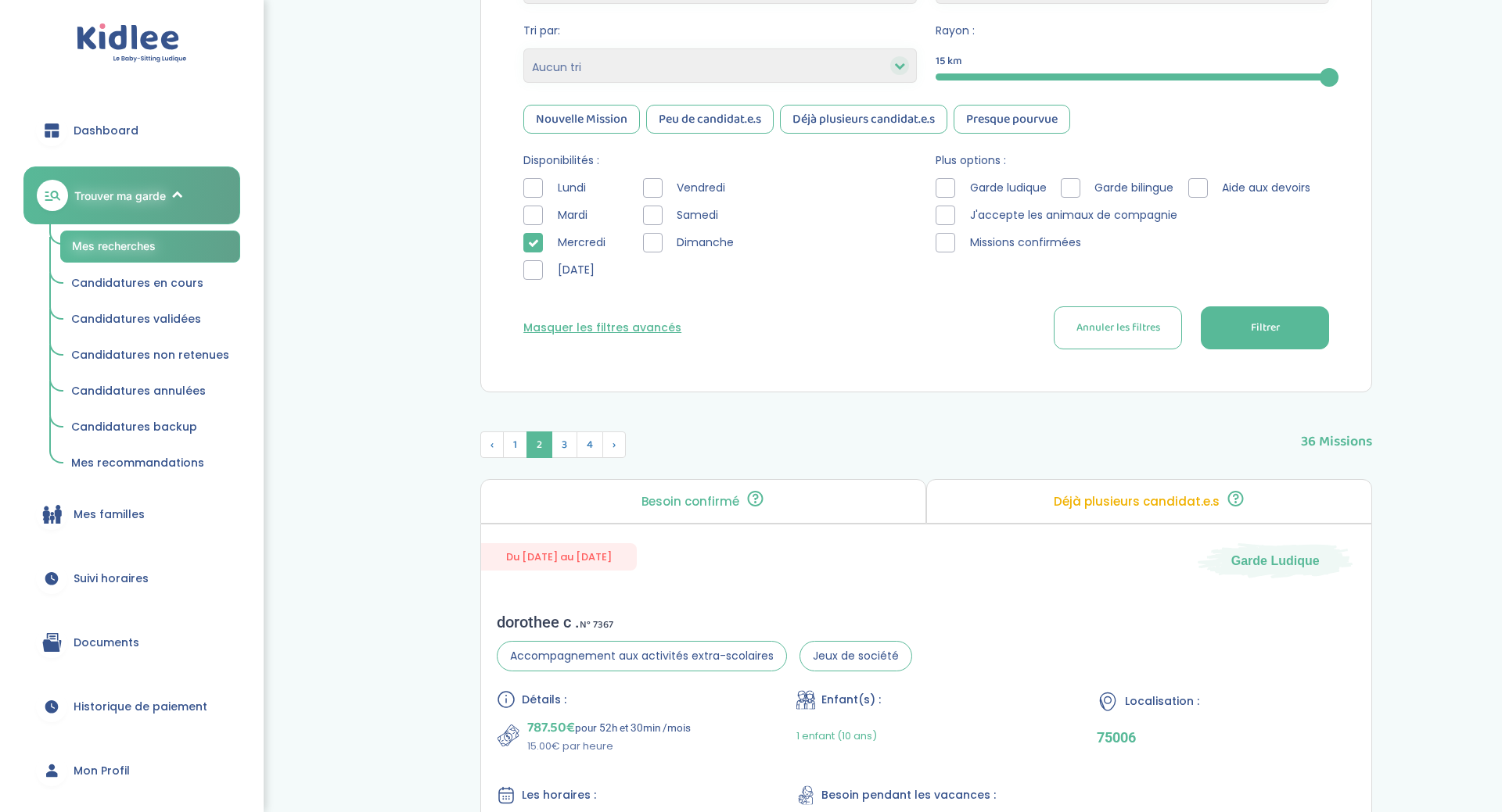
scroll to position [443, 0]
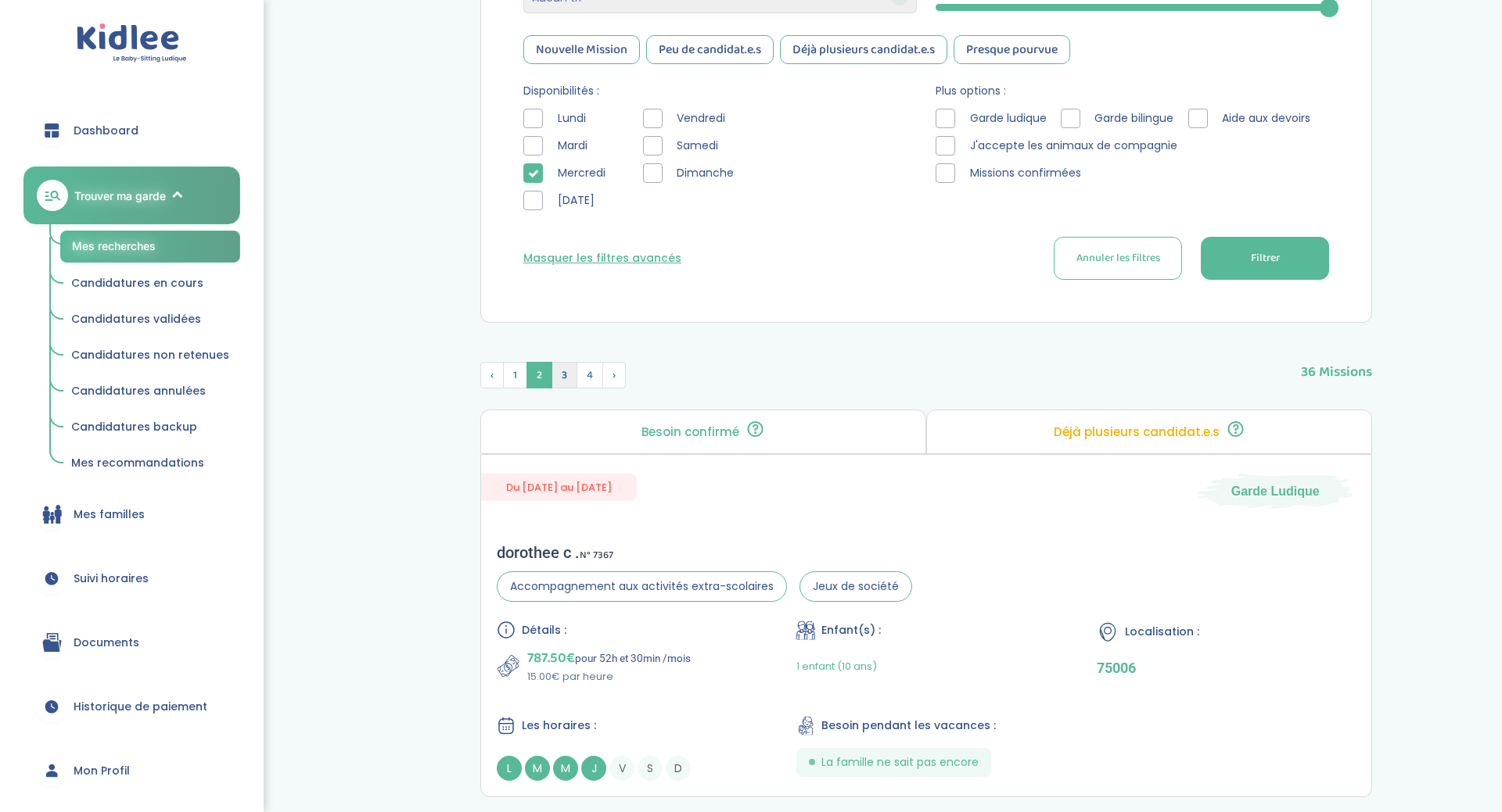
click at [562, 364] on span "3" at bounding box center [564, 376] width 26 height 27
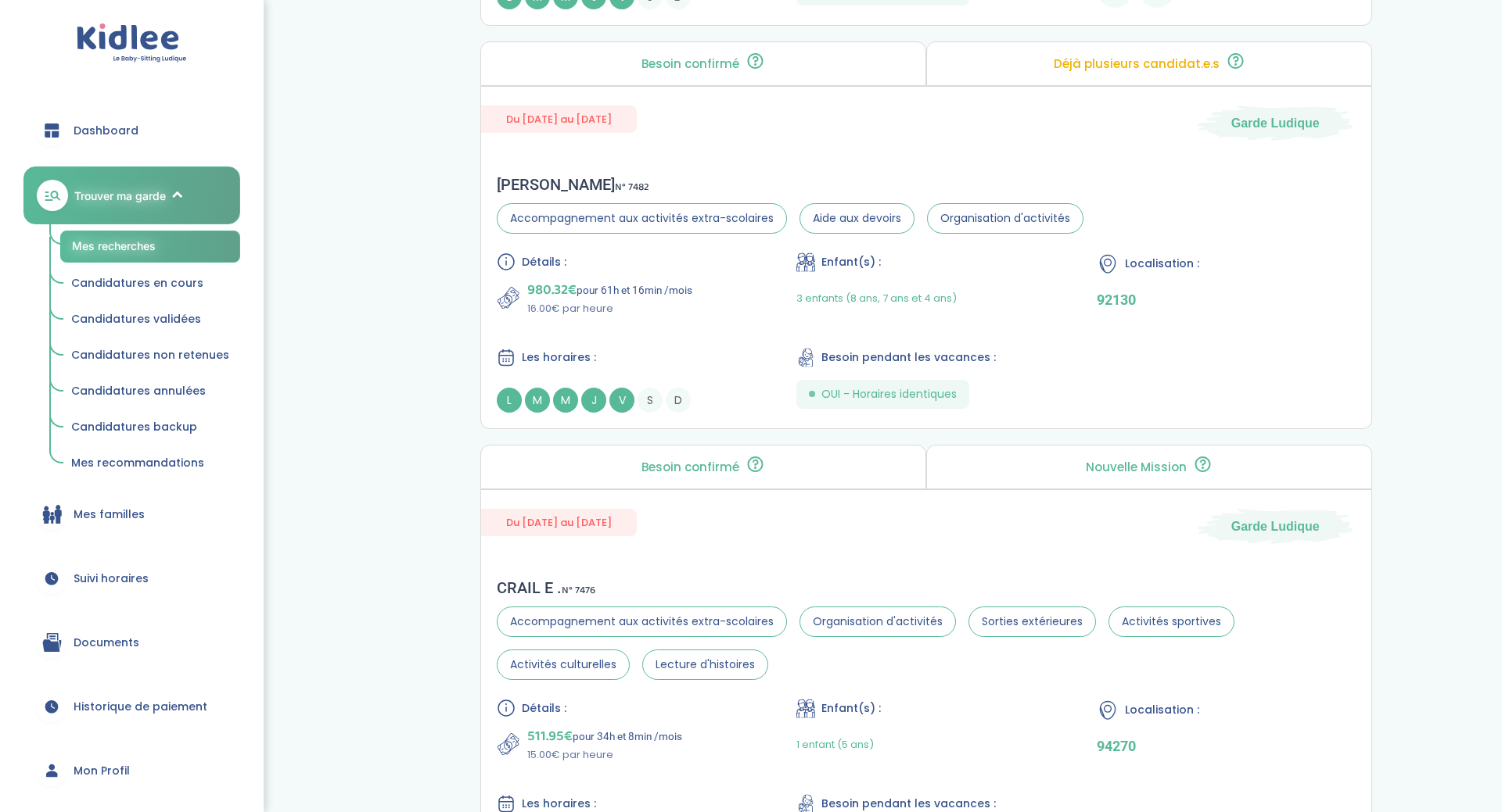
scroll to position [4286, 0]
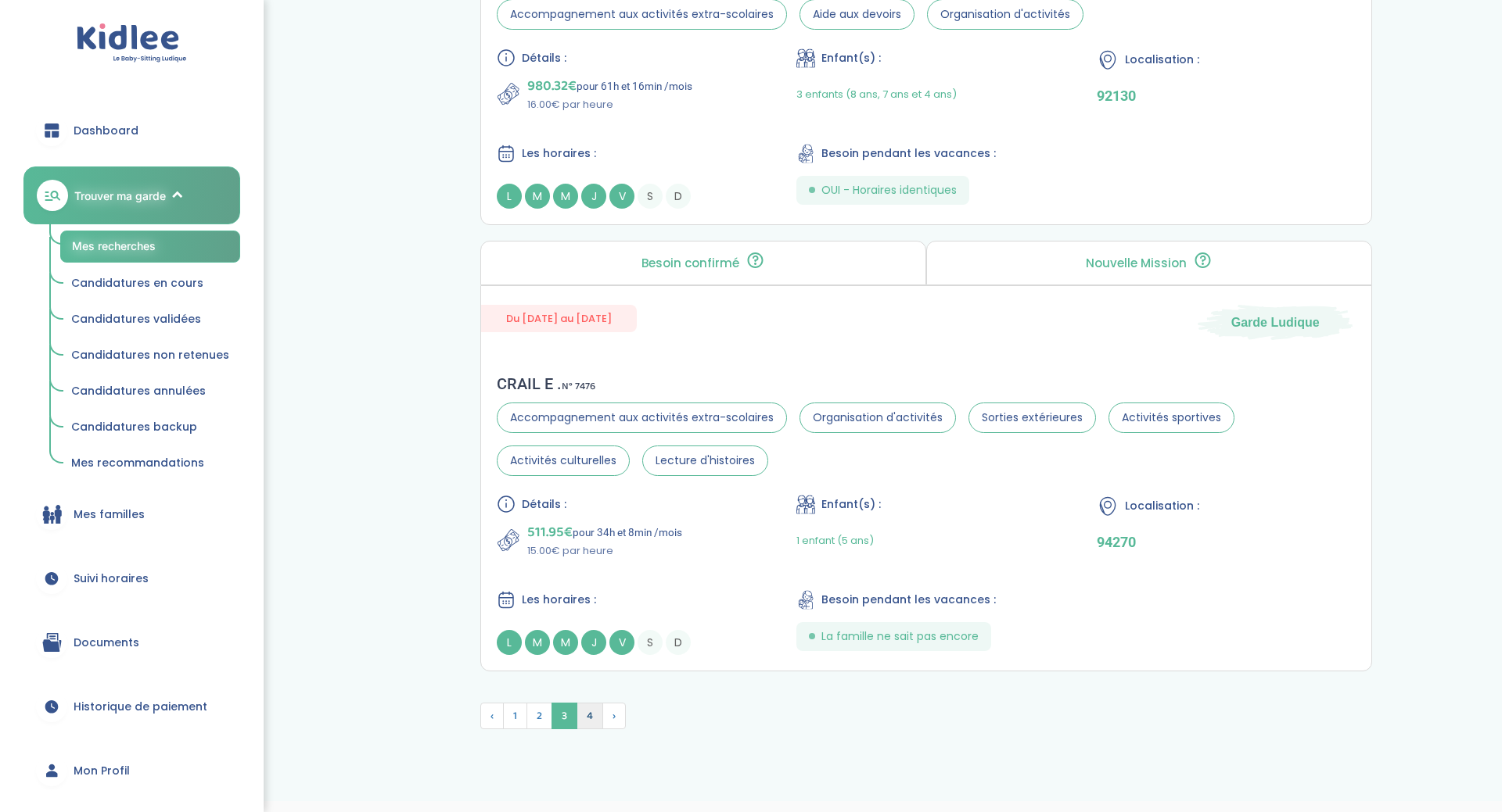
click at [597, 703] on span "4" at bounding box center [590, 716] width 27 height 27
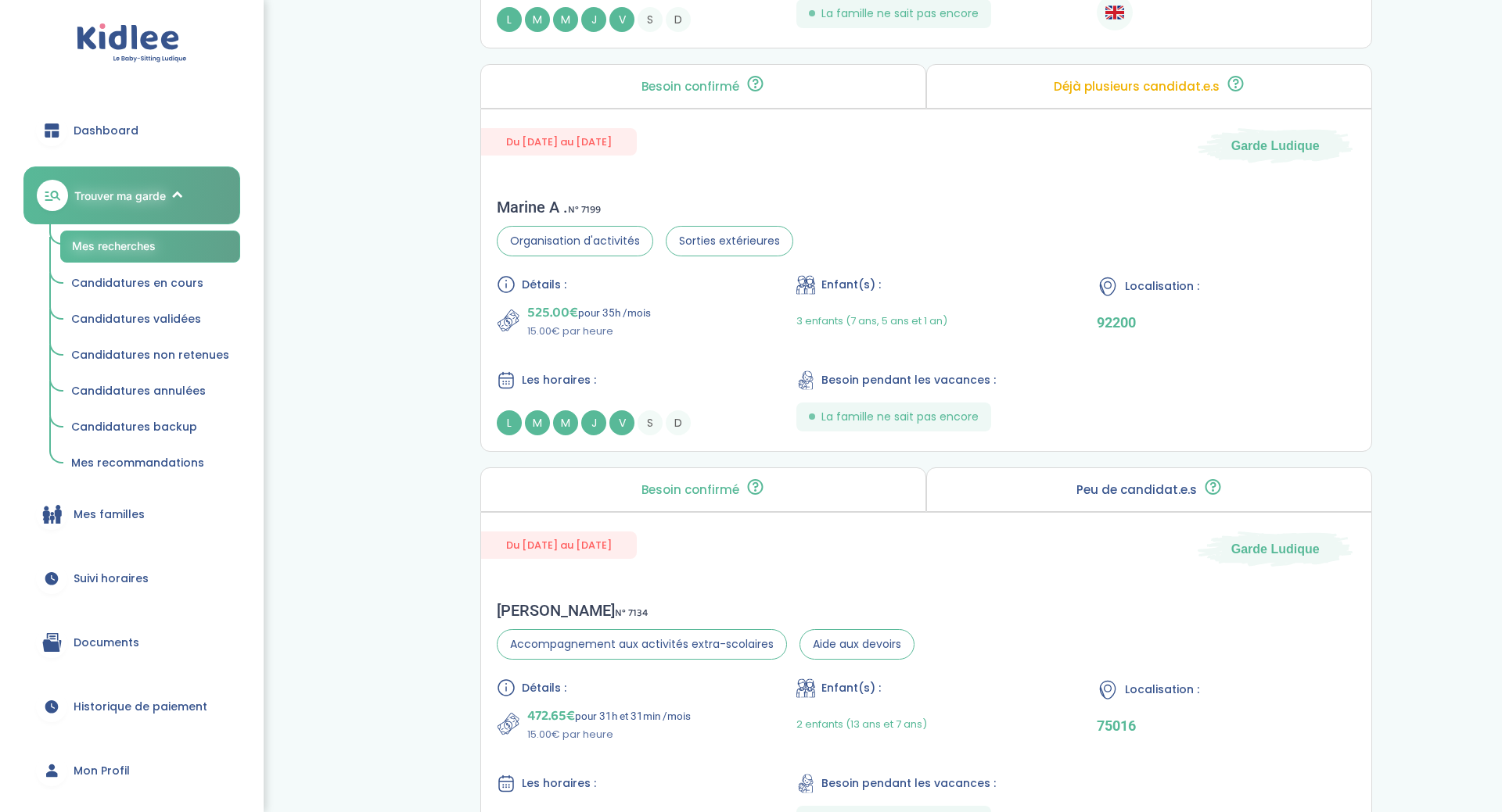
scroll to position [1949, 0]
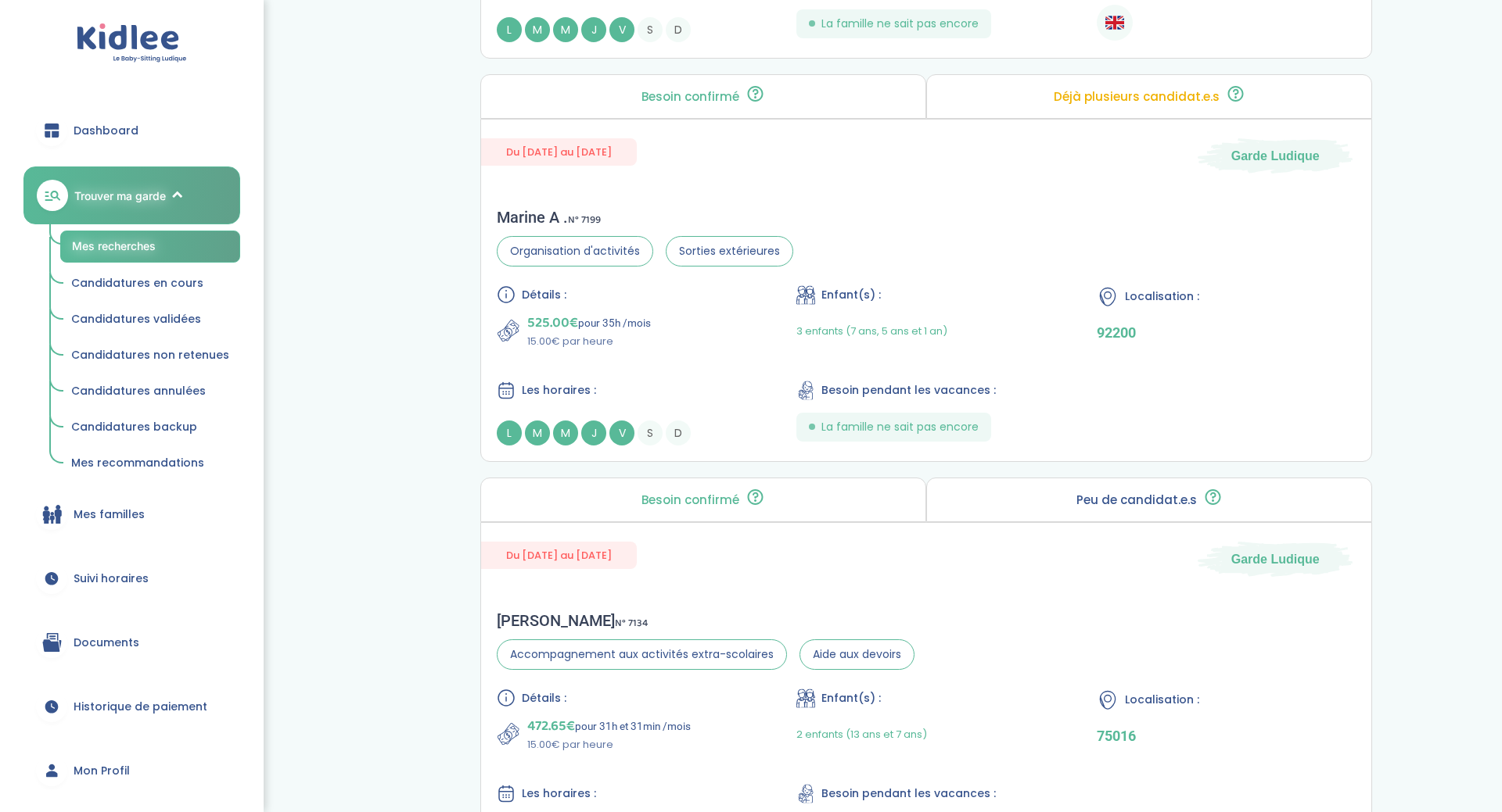
drag, startPoint x: 1501, startPoint y: 571, endPoint x: 1501, endPoint y: 498, distance: 73.0
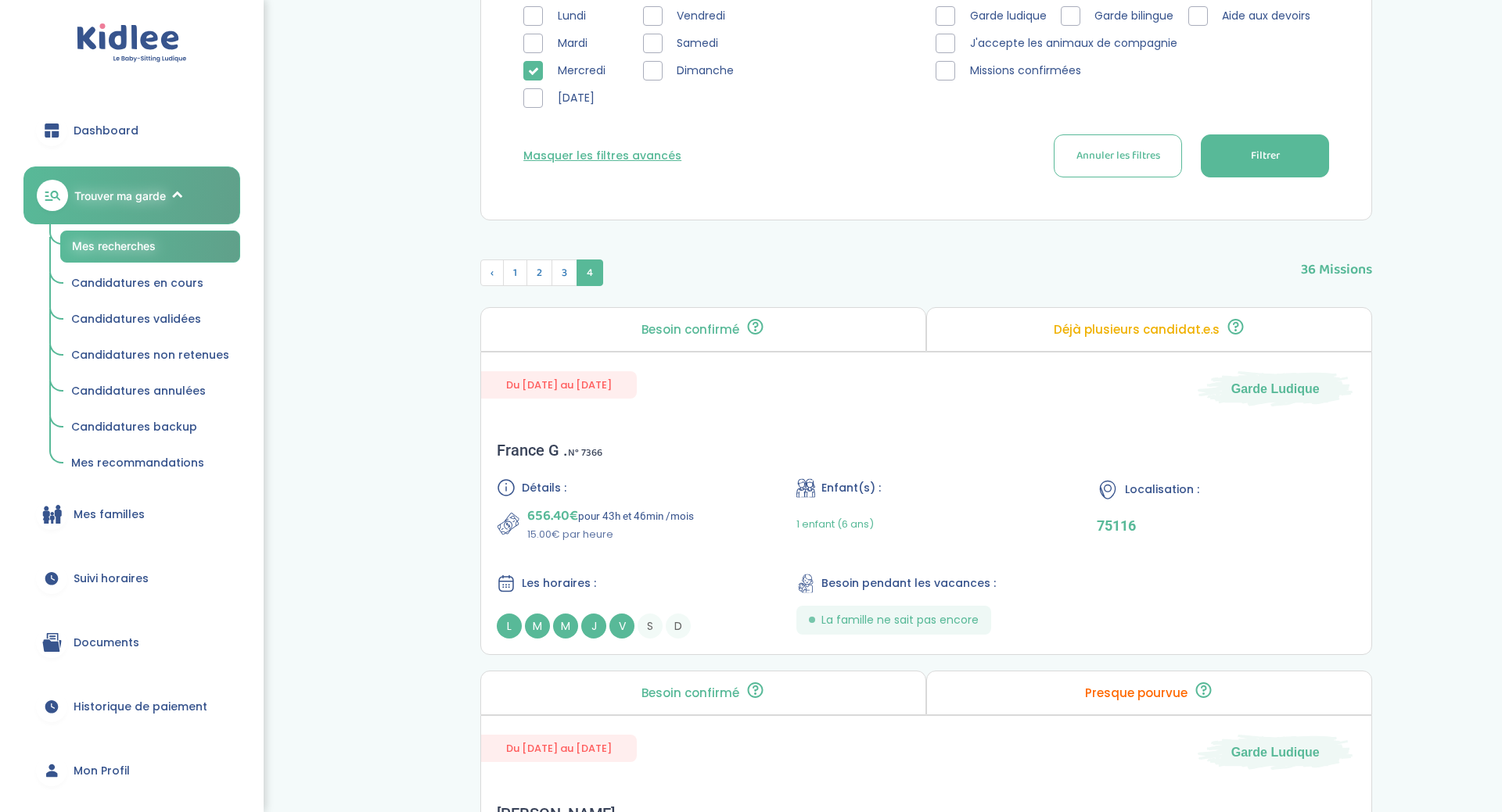
scroll to position [539, 0]
